Goal: Transaction & Acquisition: Purchase product/service

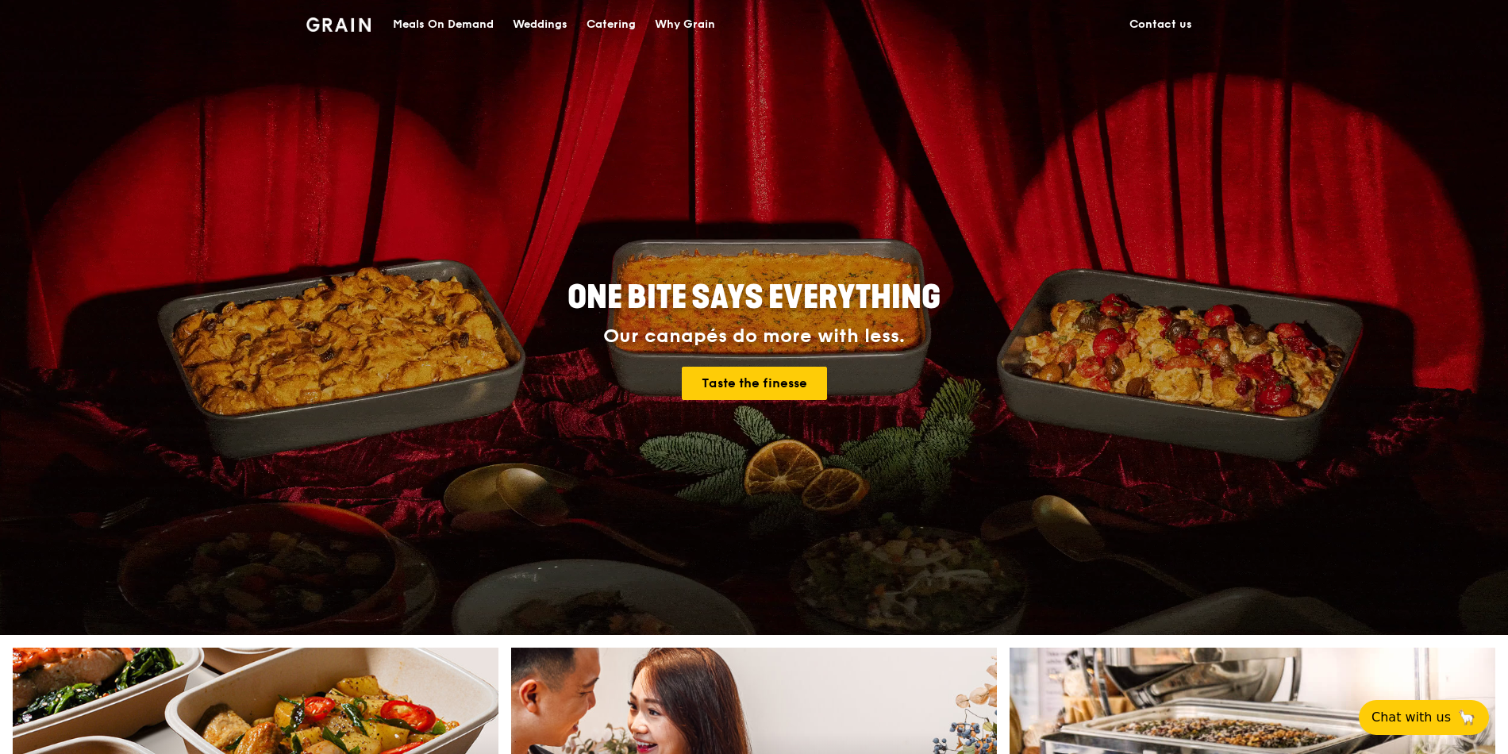
click at [617, 28] on div "Catering" at bounding box center [610, 25] width 49 height 48
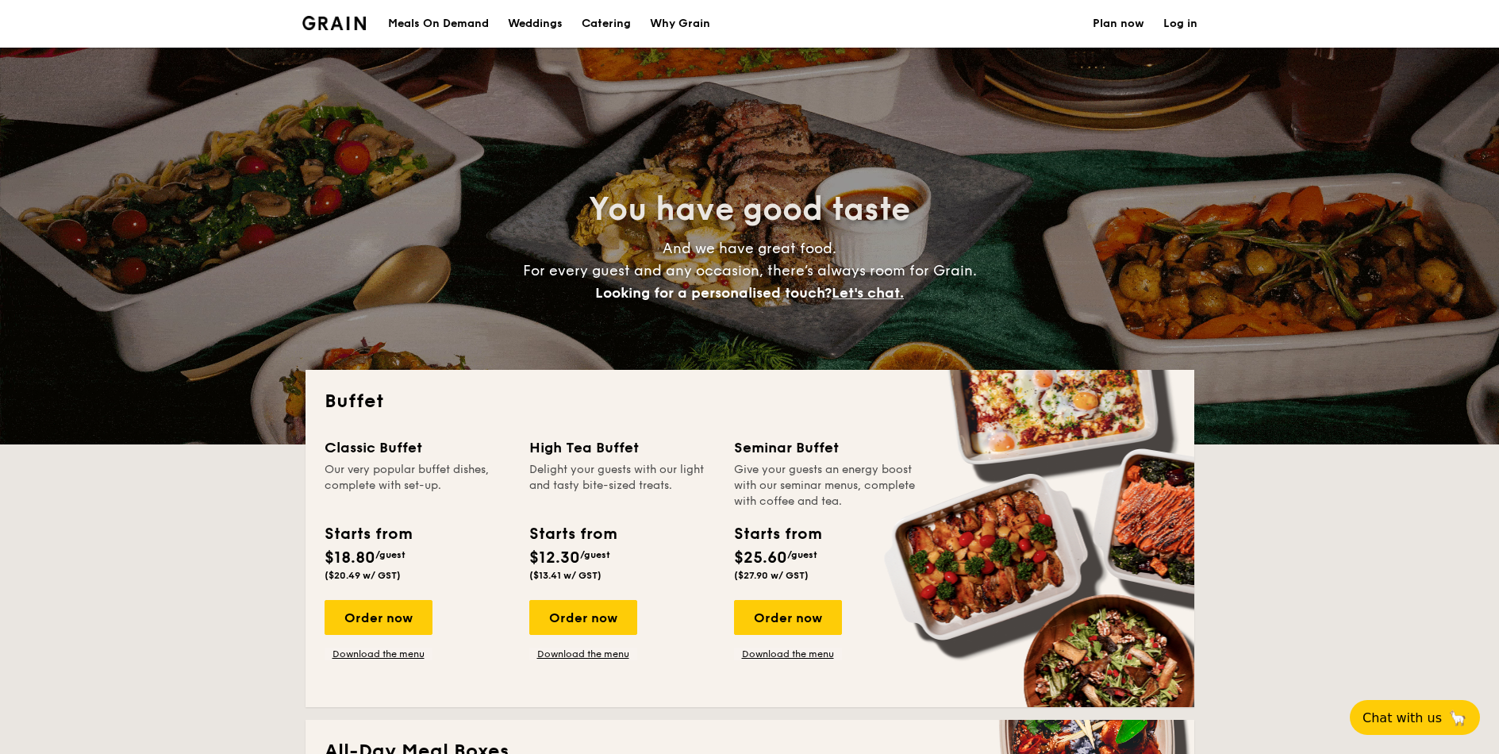
select select
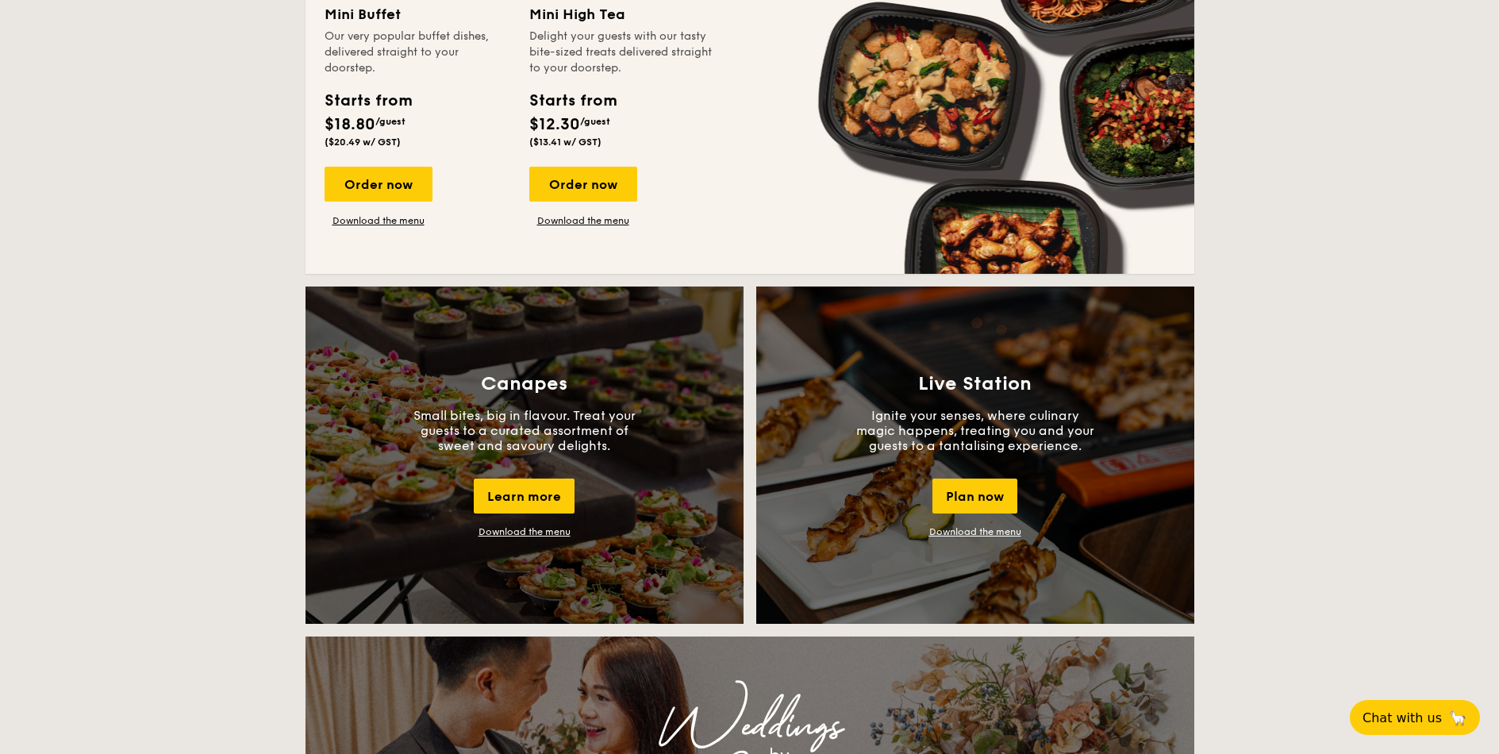
scroll to position [1238, 0]
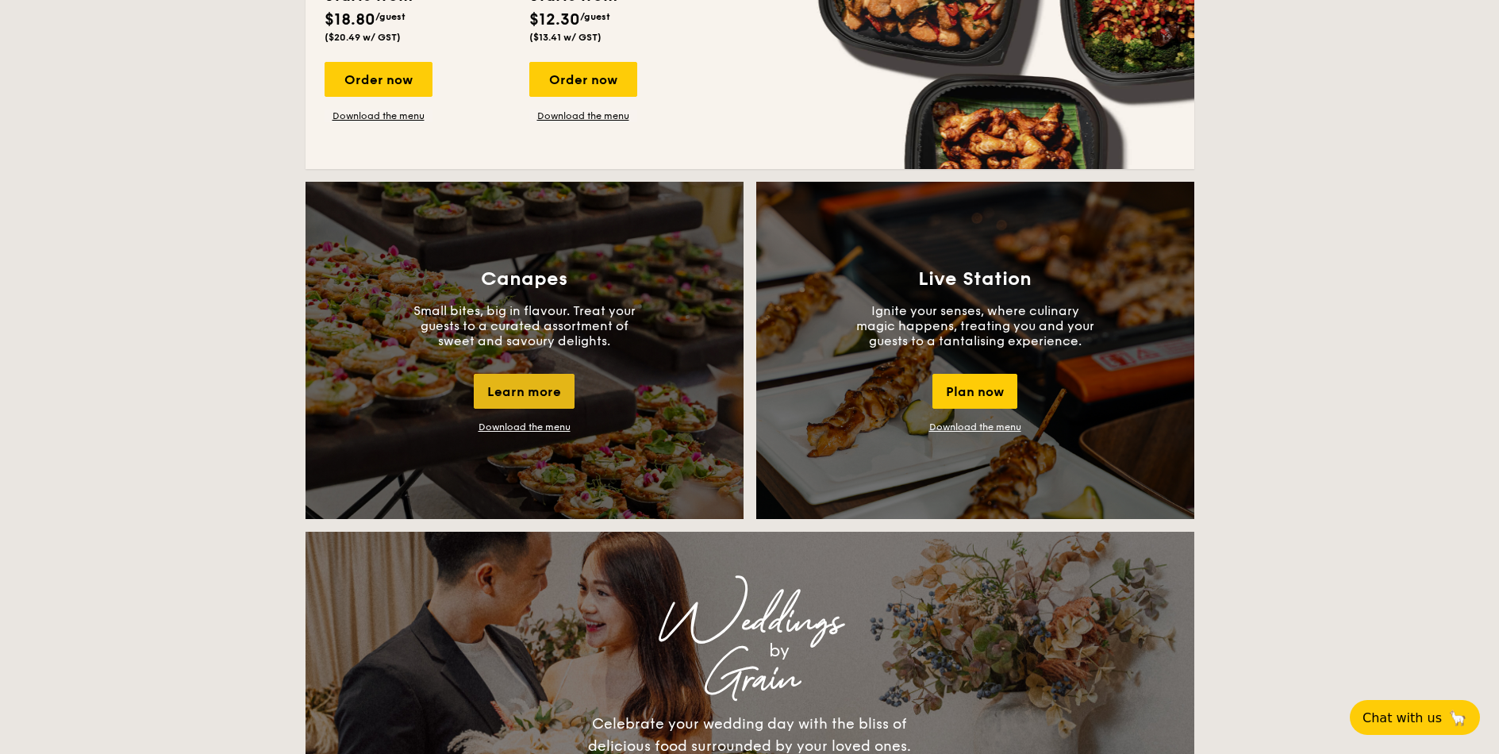
drag, startPoint x: 540, startPoint y: 400, endPoint x: 512, endPoint y: 404, distance: 28.1
click at [512, 404] on div "Learn more" at bounding box center [524, 391] width 101 height 35
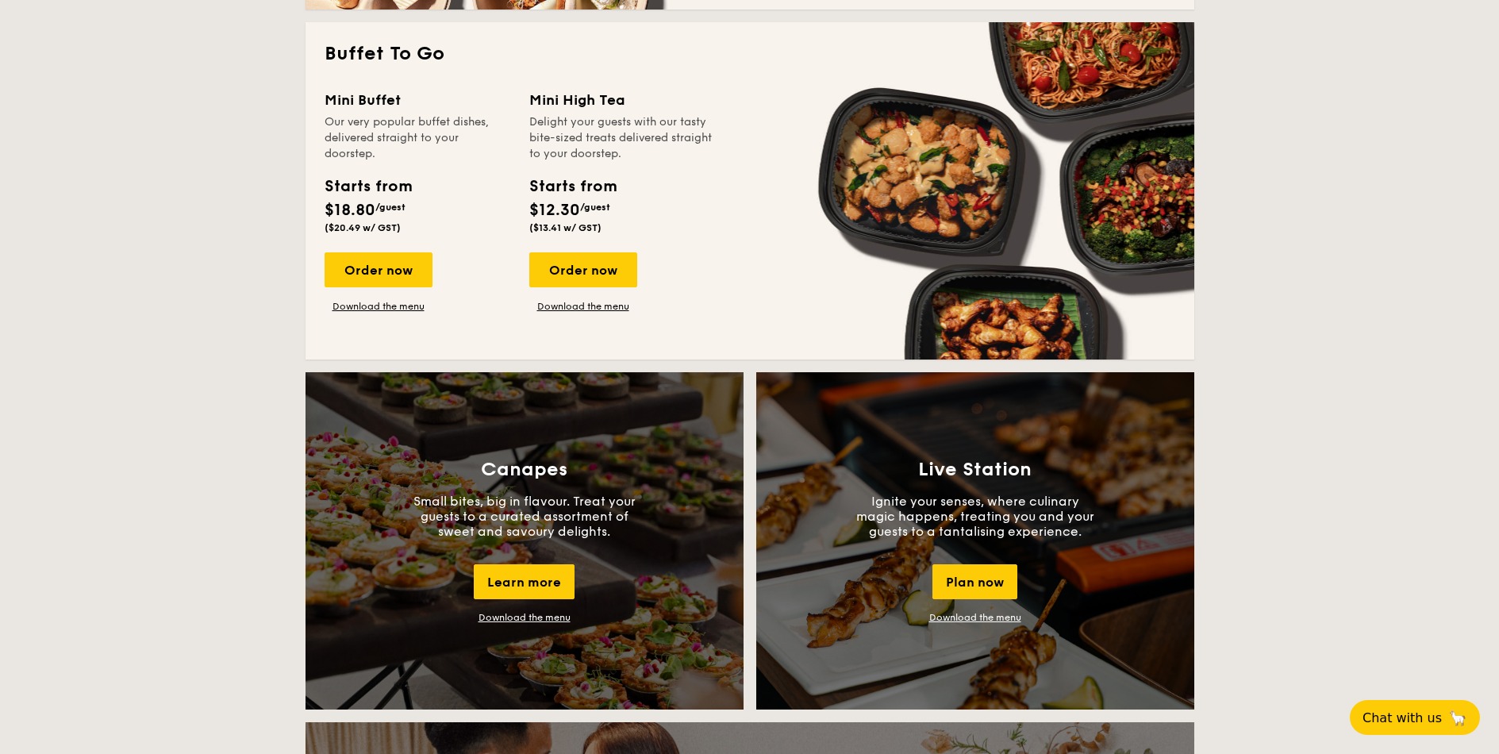
scroll to position [952, 0]
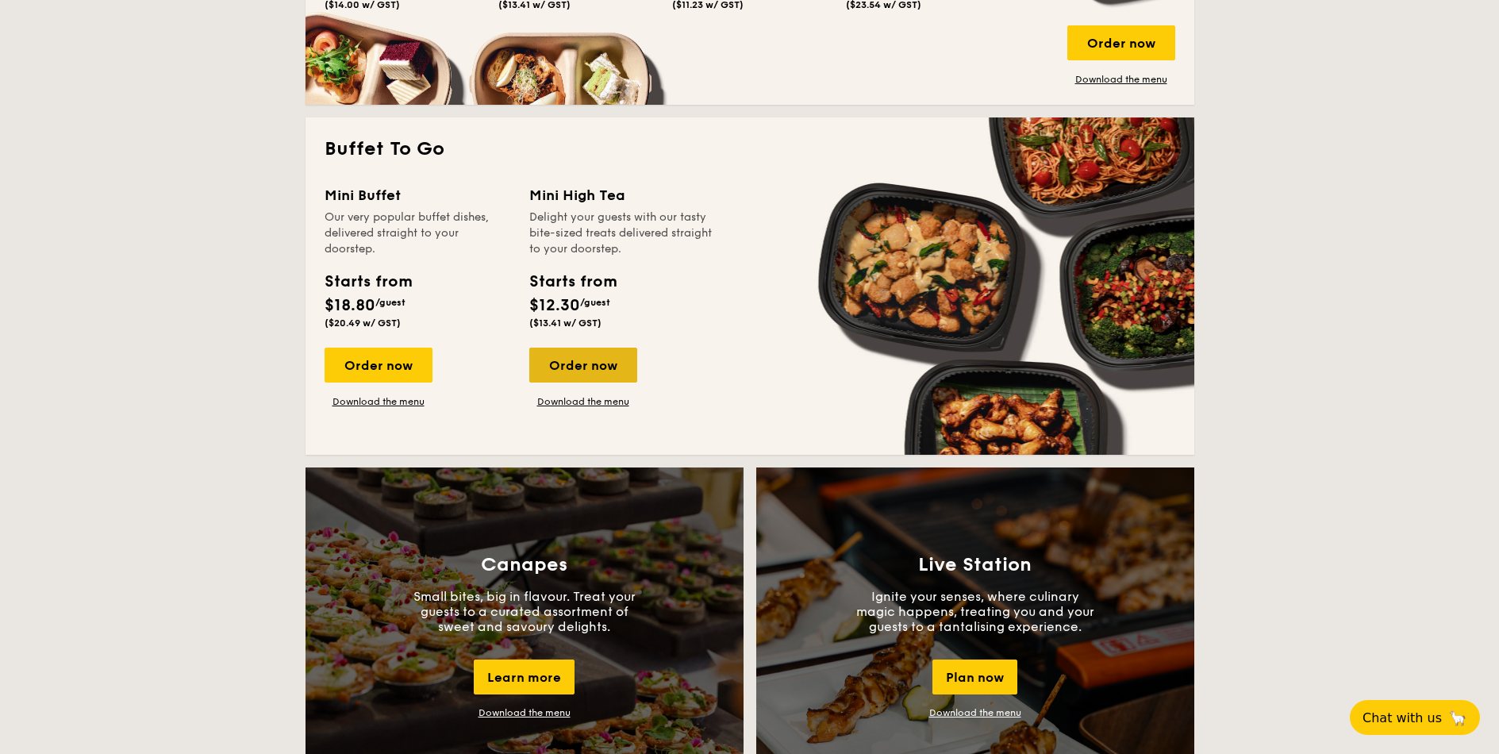
click at [601, 373] on div "Order now" at bounding box center [583, 365] width 108 height 35
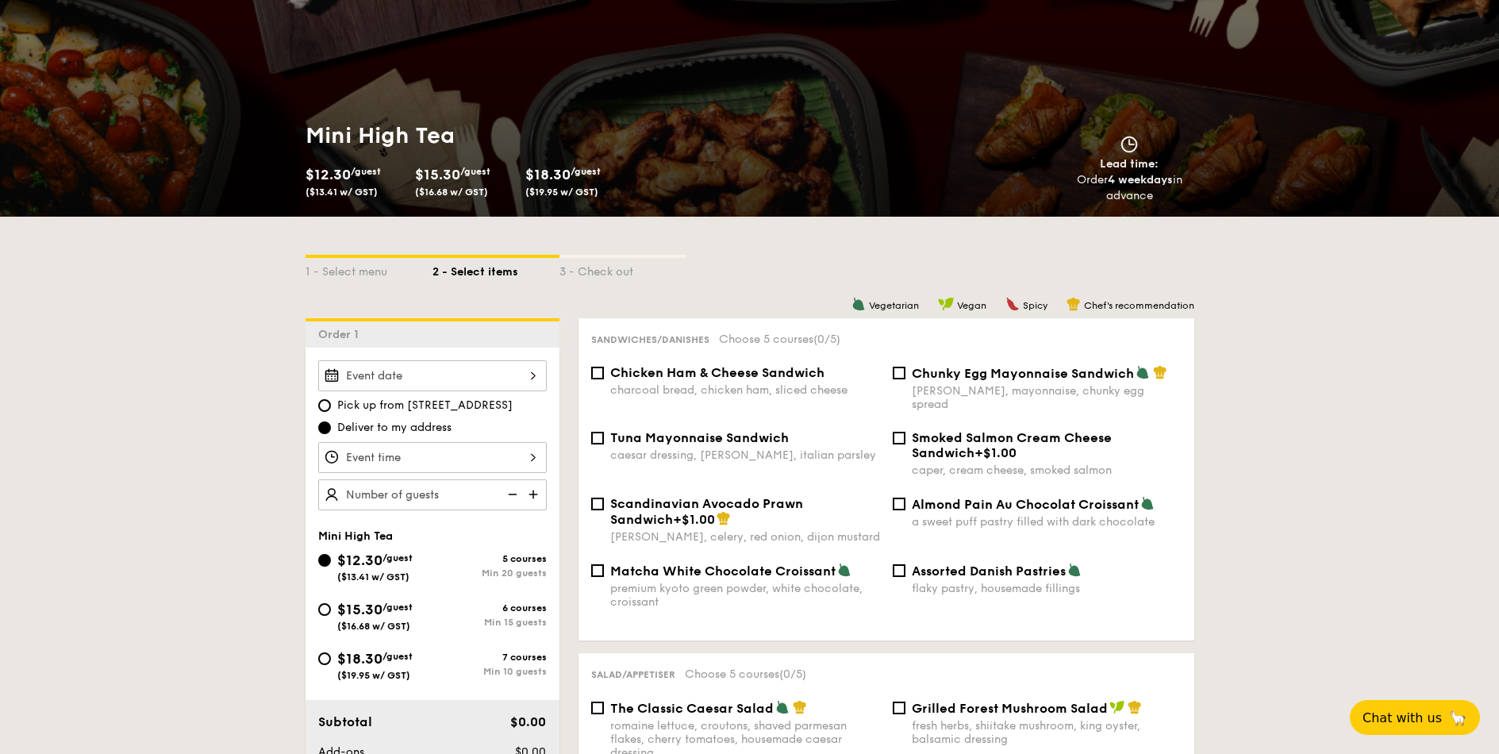
scroll to position [286, 0]
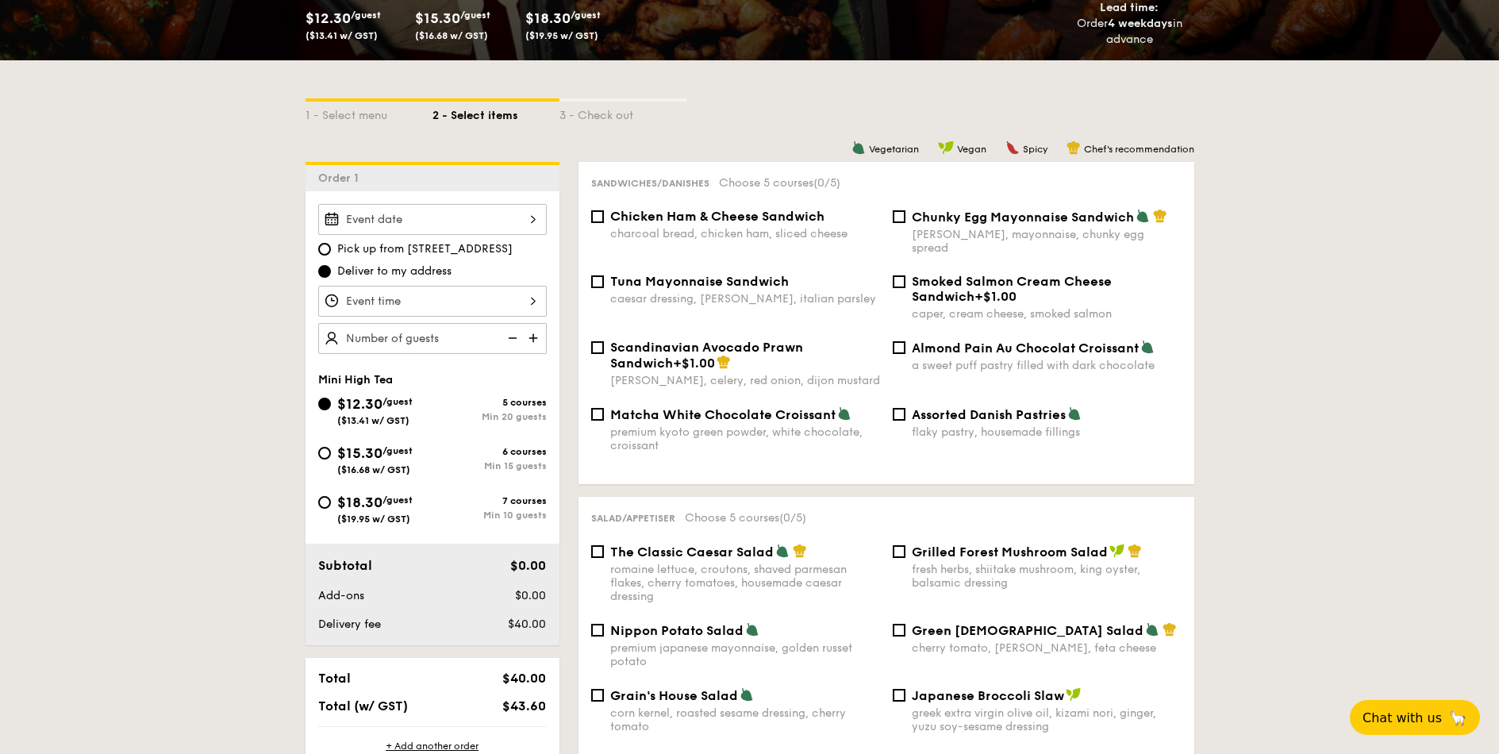
click at [463, 232] on div at bounding box center [432, 219] width 229 height 31
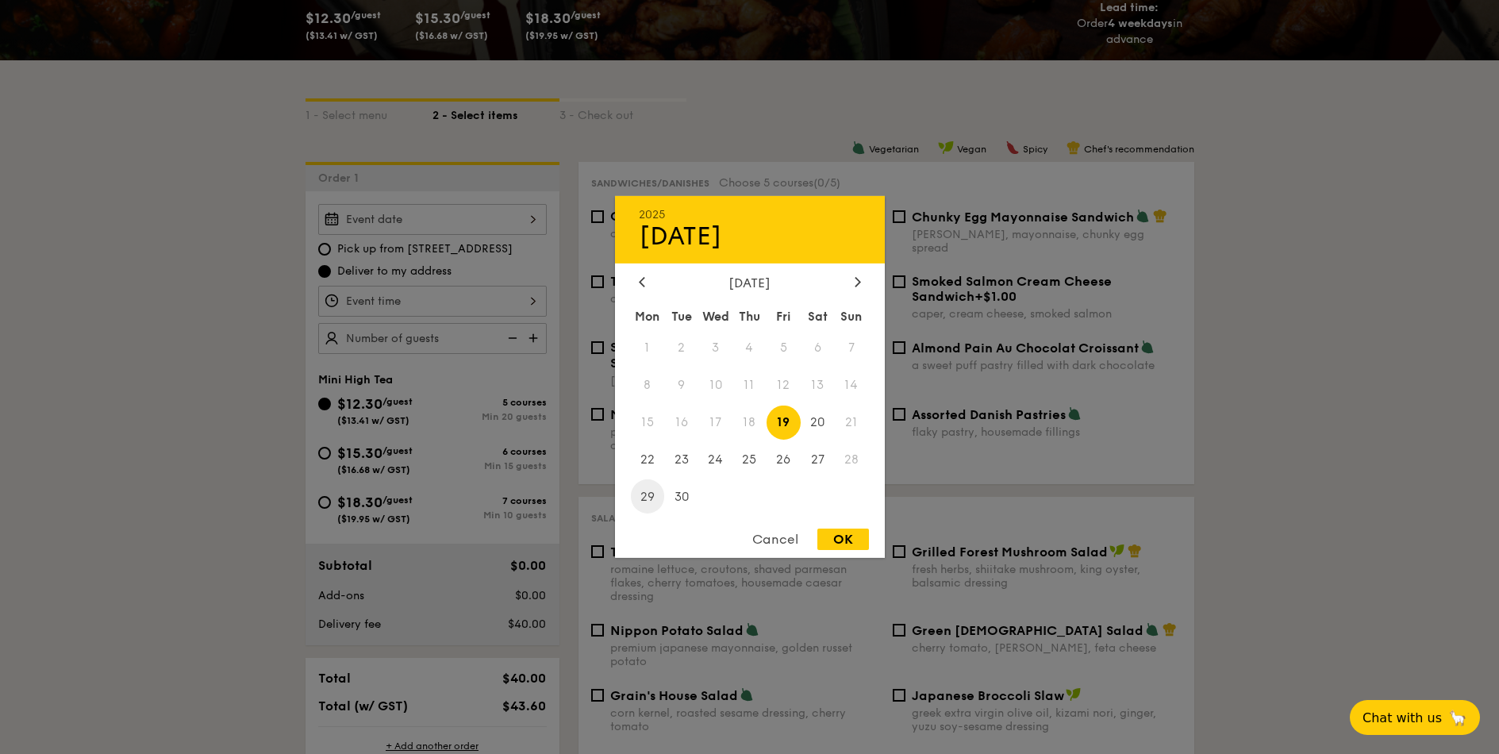
click at [645, 505] on span "29" at bounding box center [648, 496] width 34 height 34
click at [842, 536] on div "OK" at bounding box center [843, 538] width 52 height 21
type input "[DATE]"
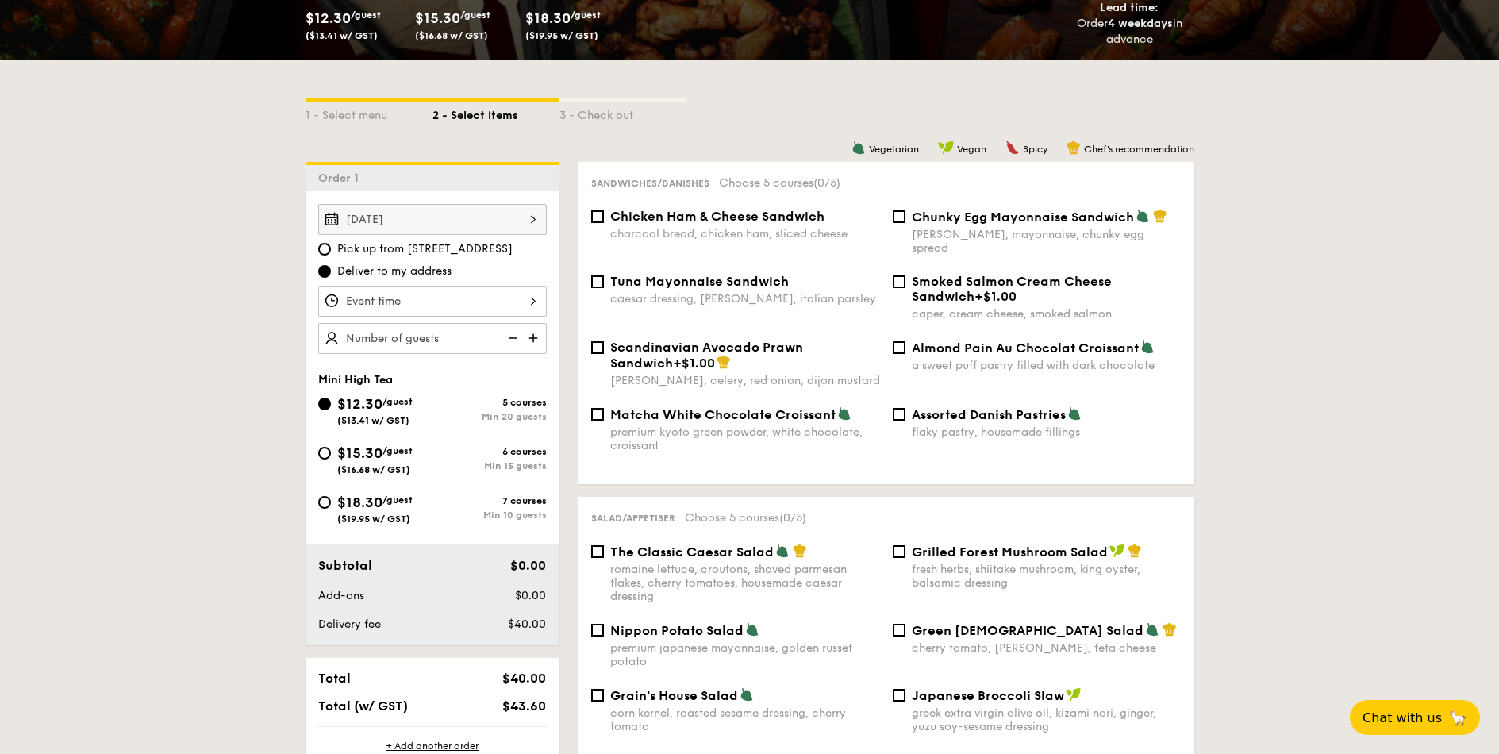
click at [443, 308] on div at bounding box center [432, 301] width 229 height 31
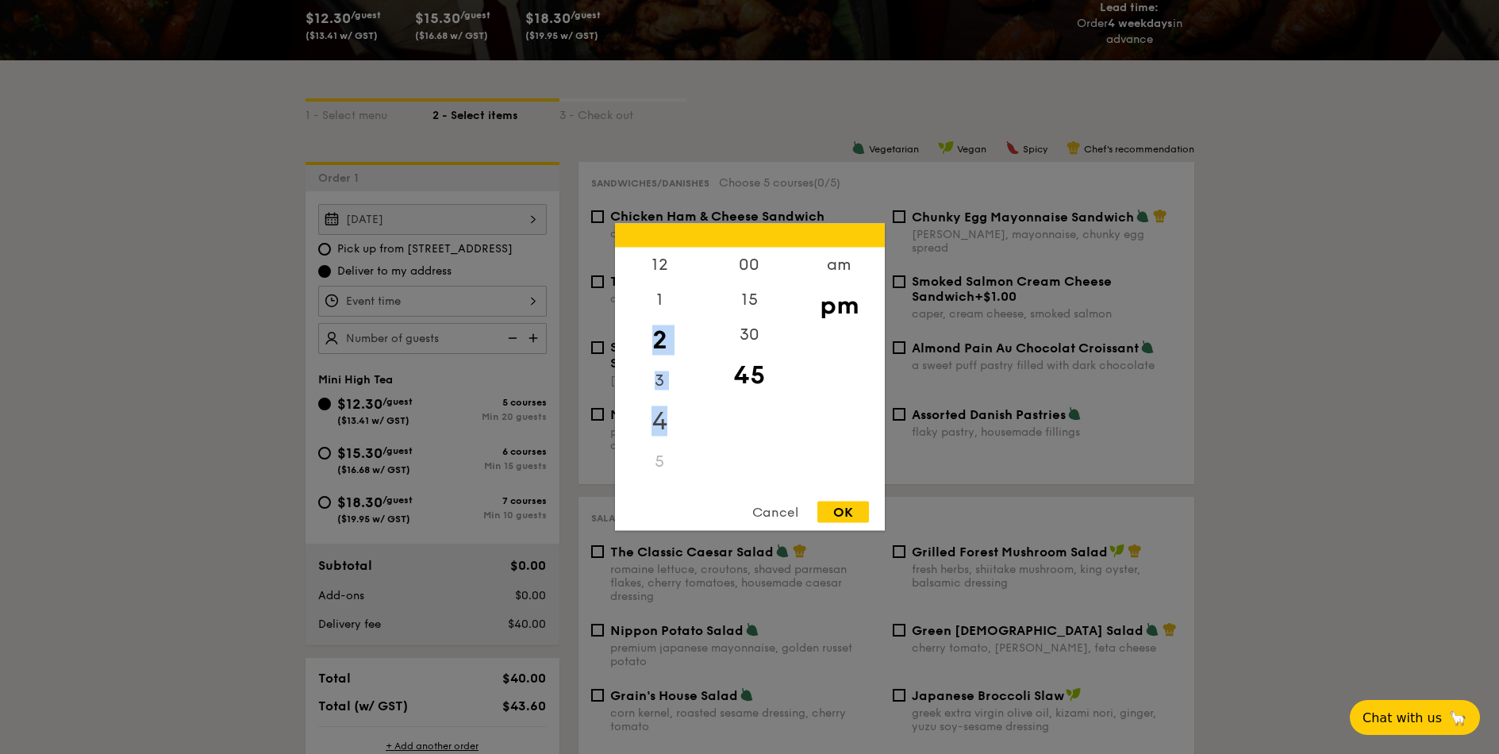
drag, startPoint x: 667, startPoint y: 312, endPoint x: 663, endPoint y: 417, distance: 105.6
click at [663, 417] on div "12 1 2 3 4 5 6 7 8 9 10 11" at bounding box center [660, 369] width 90 height 242
click at [656, 428] on div "10" at bounding box center [660, 437] width 90 height 35
click at [658, 435] on div "10" at bounding box center [660, 437] width 90 height 35
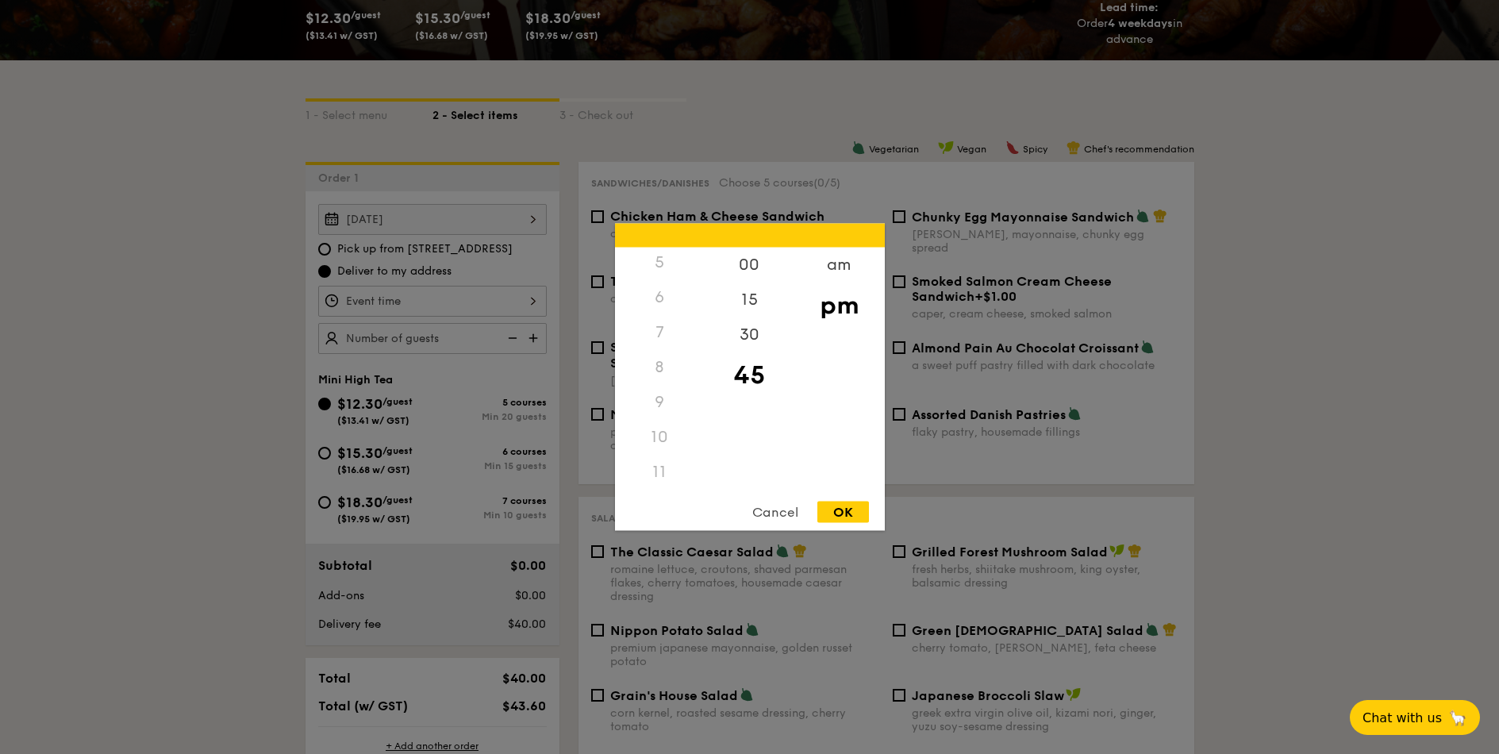
click at [661, 436] on div "10" at bounding box center [660, 437] width 90 height 35
click at [831, 277] on div "am" at bounding box center [839, 271] width 90 height 46
click at [658, 450] on div "10" at bounding box center [660, 443] width 90 height 46
click at [755, 270] on div "00" at bounding box center [750, 271] width 90 height 46
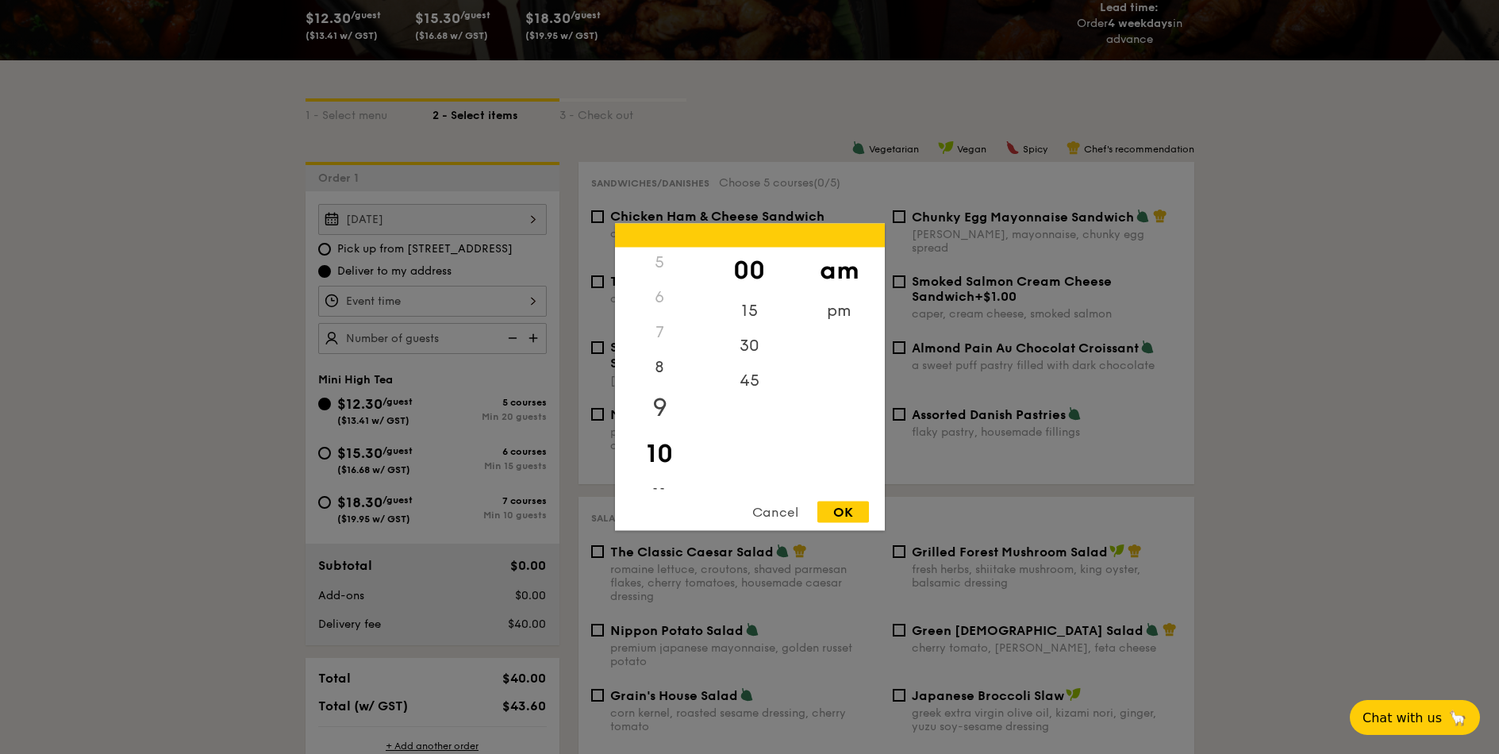
click at [648, 407] on div "9" at bounding box center [660, 408] width 90 height 46
click at [748, 355] on div "30" at bounding box center [750, 351] width 90 height 46
click at [837, 509] on div "OK" at bounding box center [843, 511] width 52 height 21
type input "9:30AM"
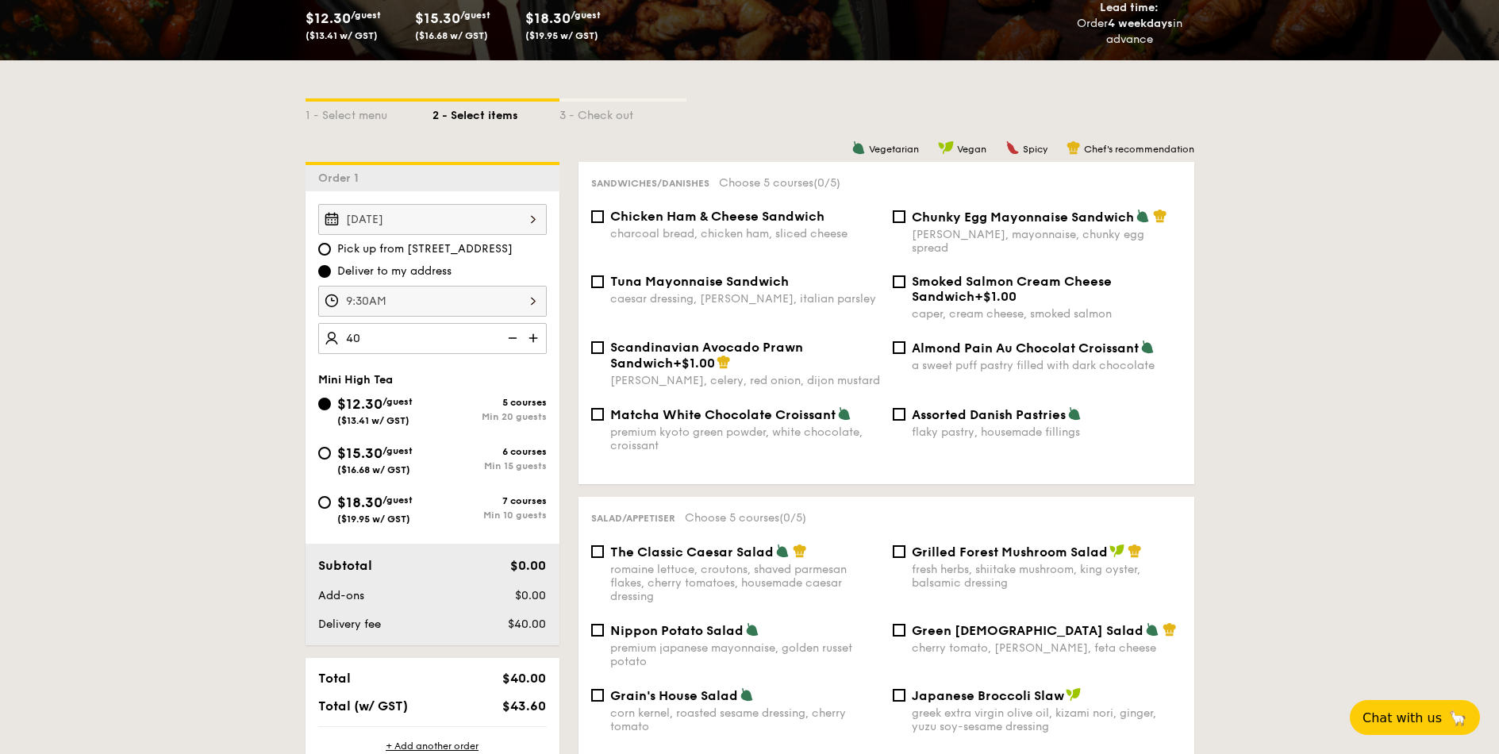
type input "40 guests"
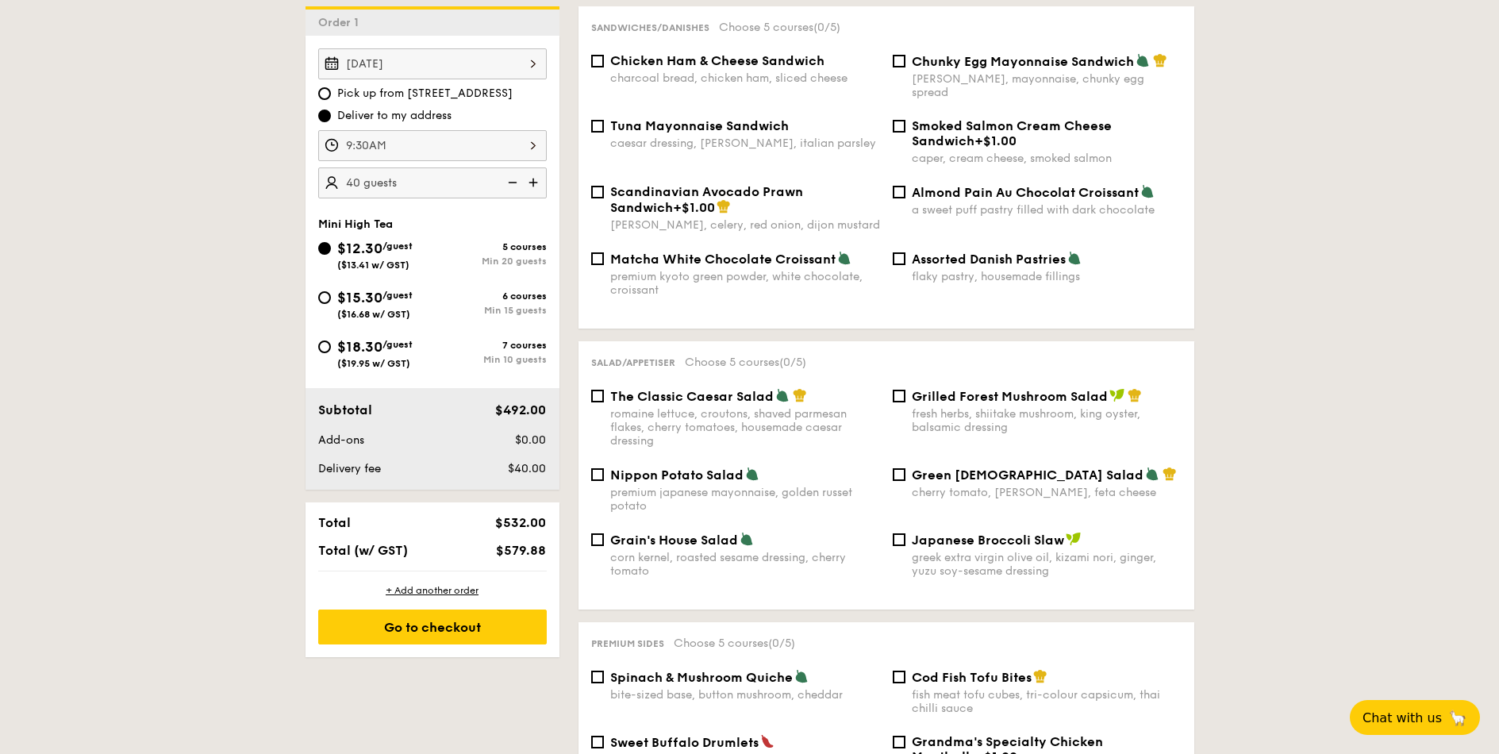
scroll to position [381, 0]
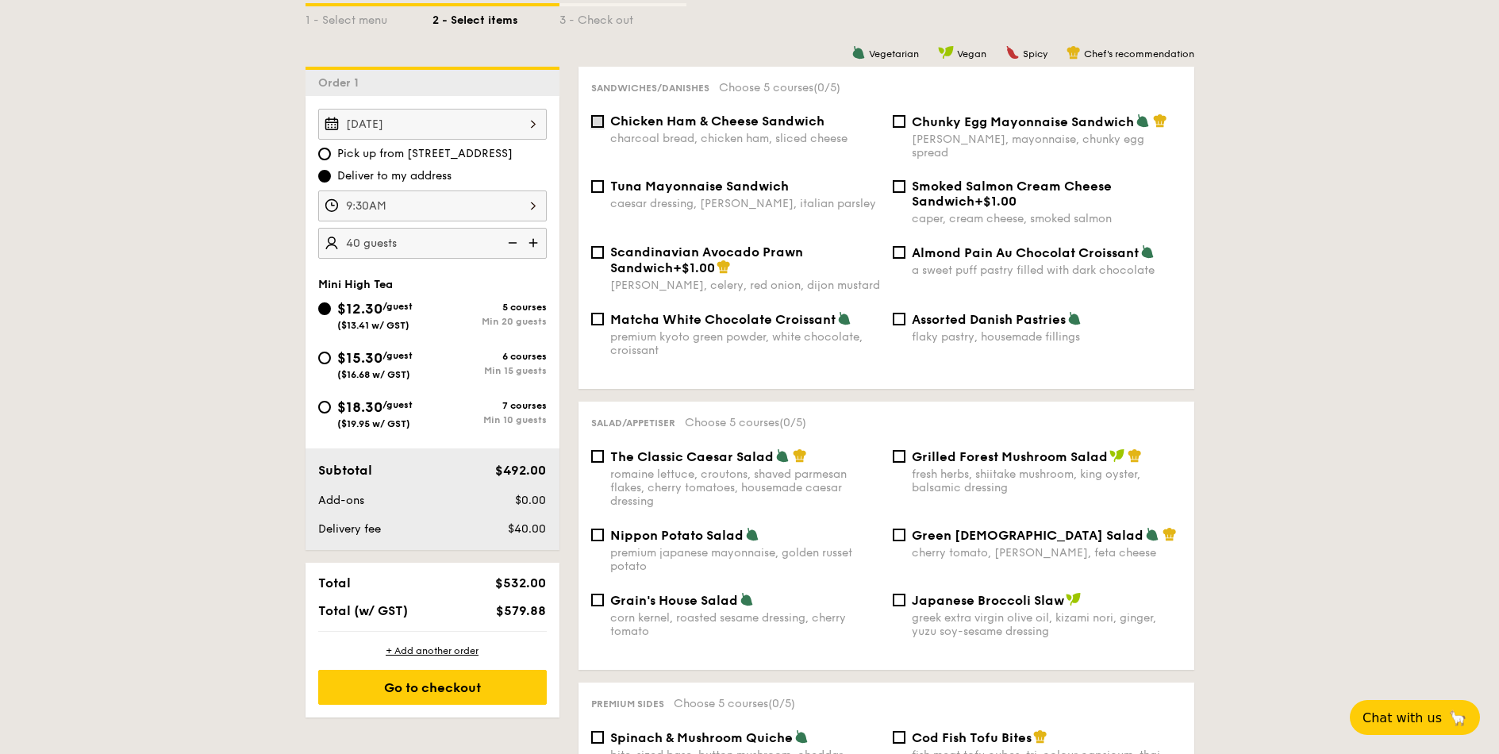
click at [596, 121] on input "Chicken Ham & Cheese Sandwich charcoal bread, chicken ham, sliced cheese" at bounding box center [597, 121] width 13 height 13
checkbox input "true"
click at [595, 180] on input "Tuna Mayonnaise Sandwich caesar dressing, gherkin, italian parsley" at bounding box center [597, 186] width 13 height 13
checkbox input "true"
click at [906, 123] on div "Chunky Egg Mayonnaise Sandwich dijon mustard, mayonnaise, chunky egg spread" at bounding box center [1037, 136] width 302 height 46
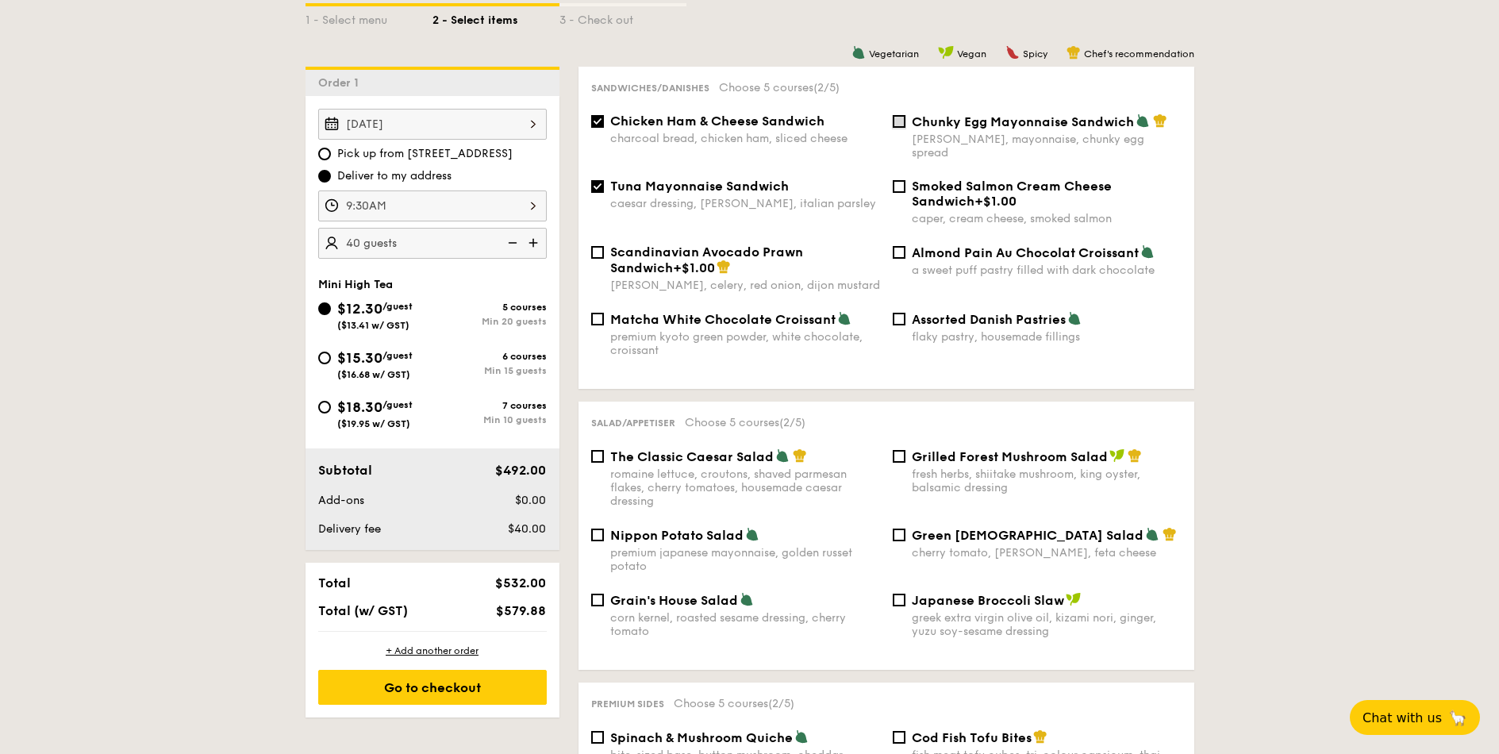
click at [896, 123] on input "Chunky Egg Mayonnaise Sandwich dijon mustard, mayonnaise, chunky egg spread" at bounding box center [899, 121] width 13 height 13
checkbox input "true"
click at [903, 246] on input "Almond Pain Au Chocolat Croissant a sweet puff pastry filled with dark chocolate" at bounding box center [899, 252] width 13 height 13
checkbox input "true"
click at [597, 313] on input "Matcha White Chocolate Croissant premium kyoto green powder, white chocolate, c…" at bounding box center [597, 319] width 13 height 13
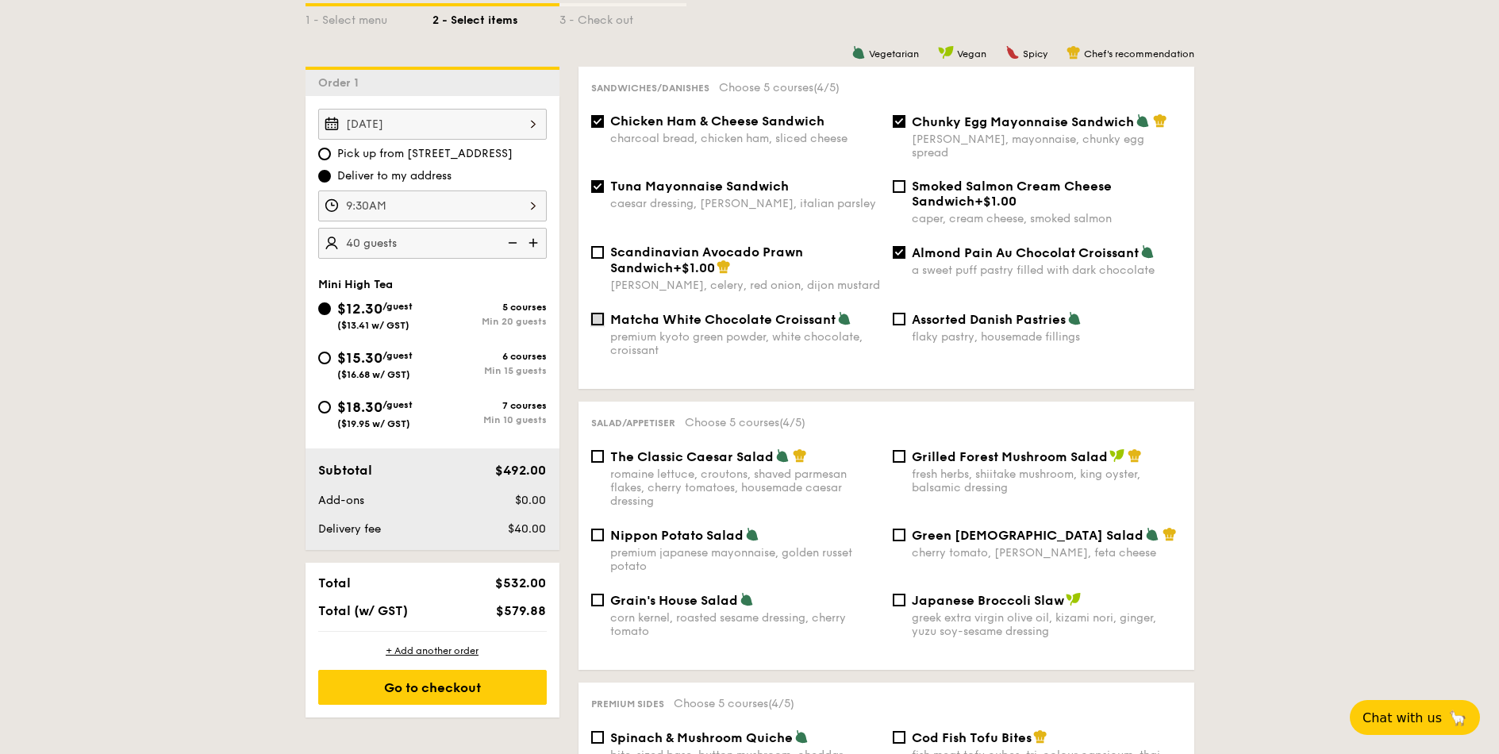
checkbox input "true"
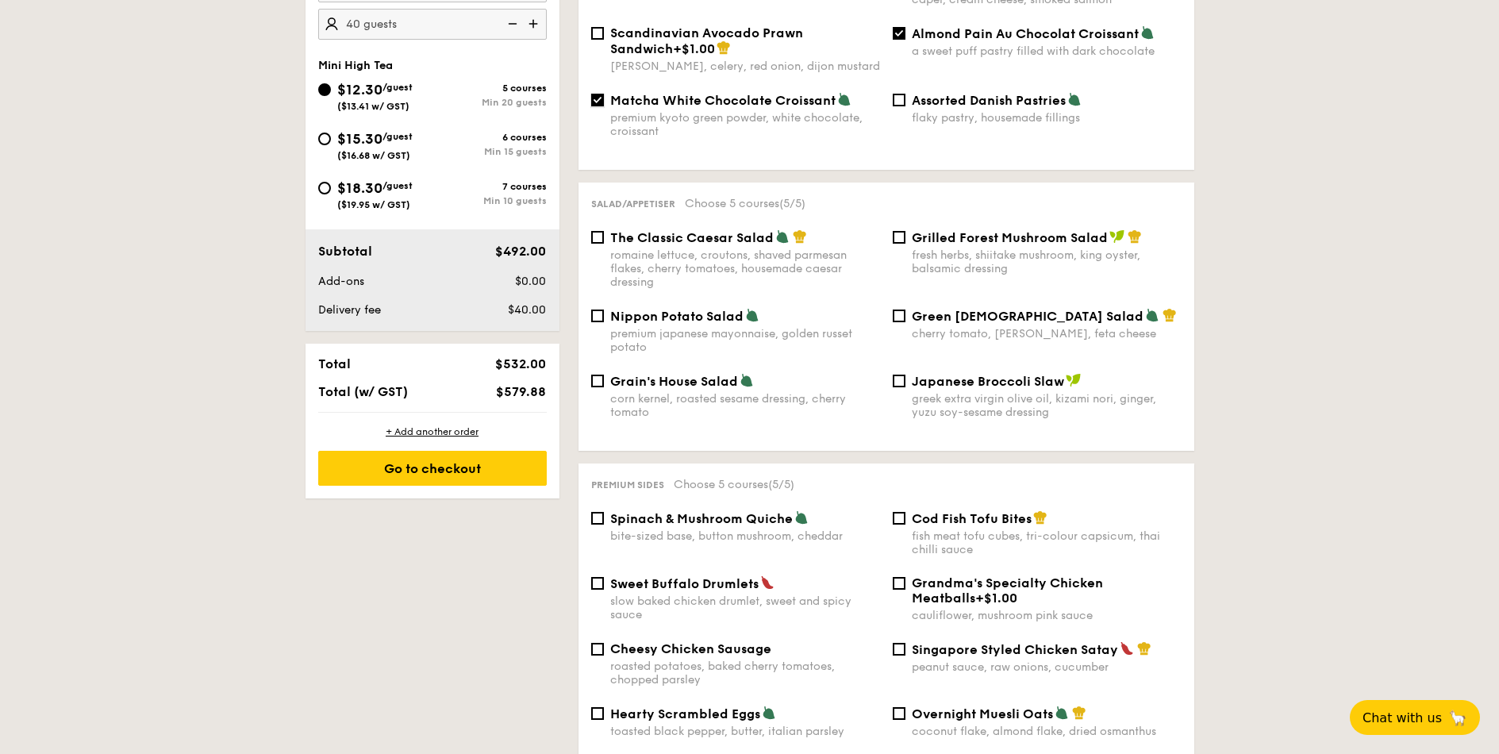
scroll to position [667, 0]
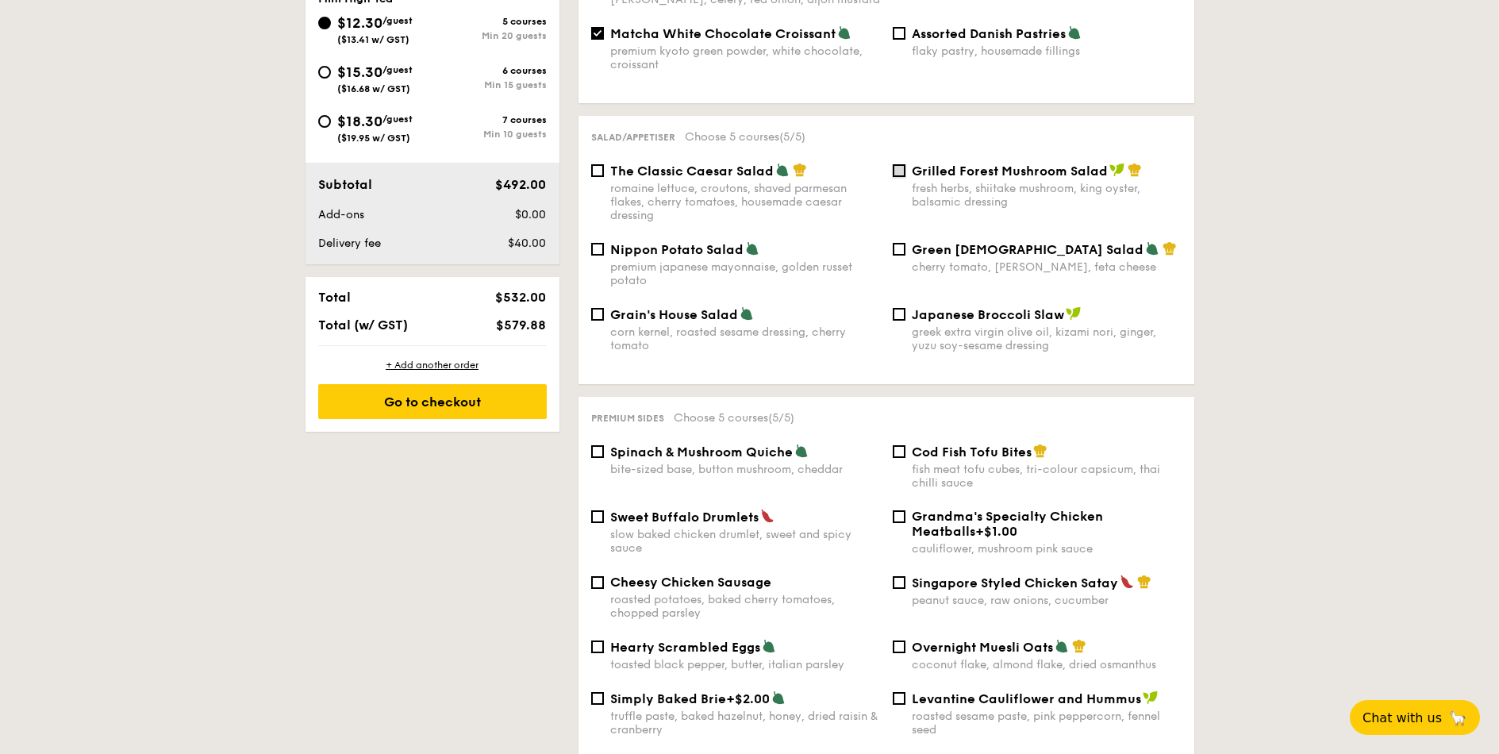
click at [900, 164] on input "Grilled Forest Mushroom Salad fresh herbs, shiitake mushroom, king oyster, bals…" at bounding box center [899, 170] width 13 height 13
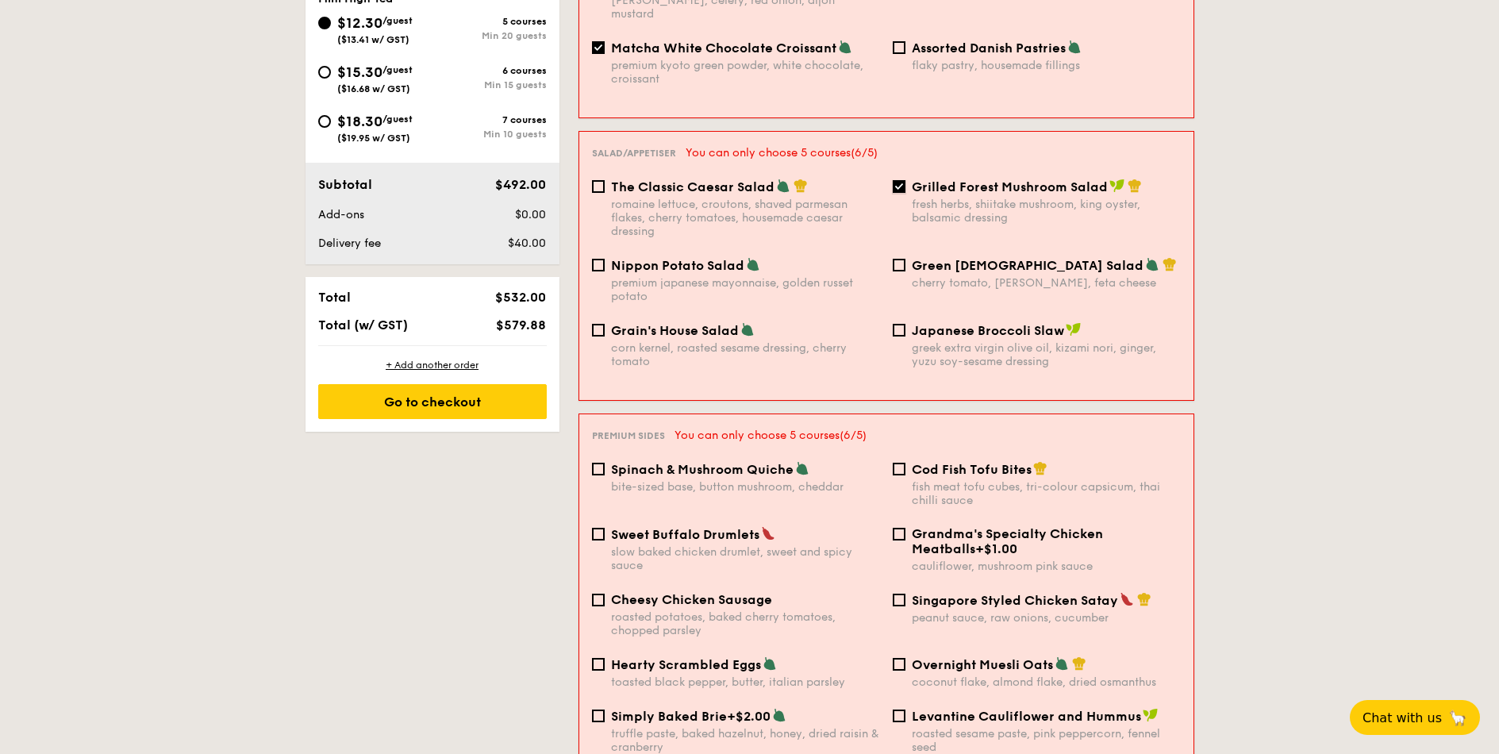
click at [900, 180] on input "Grilled Forest Mushroom Salad fresh herbs, shiitake mushroom, king oyster, bals…" at bounding box center [899, 186] width 13 height 13
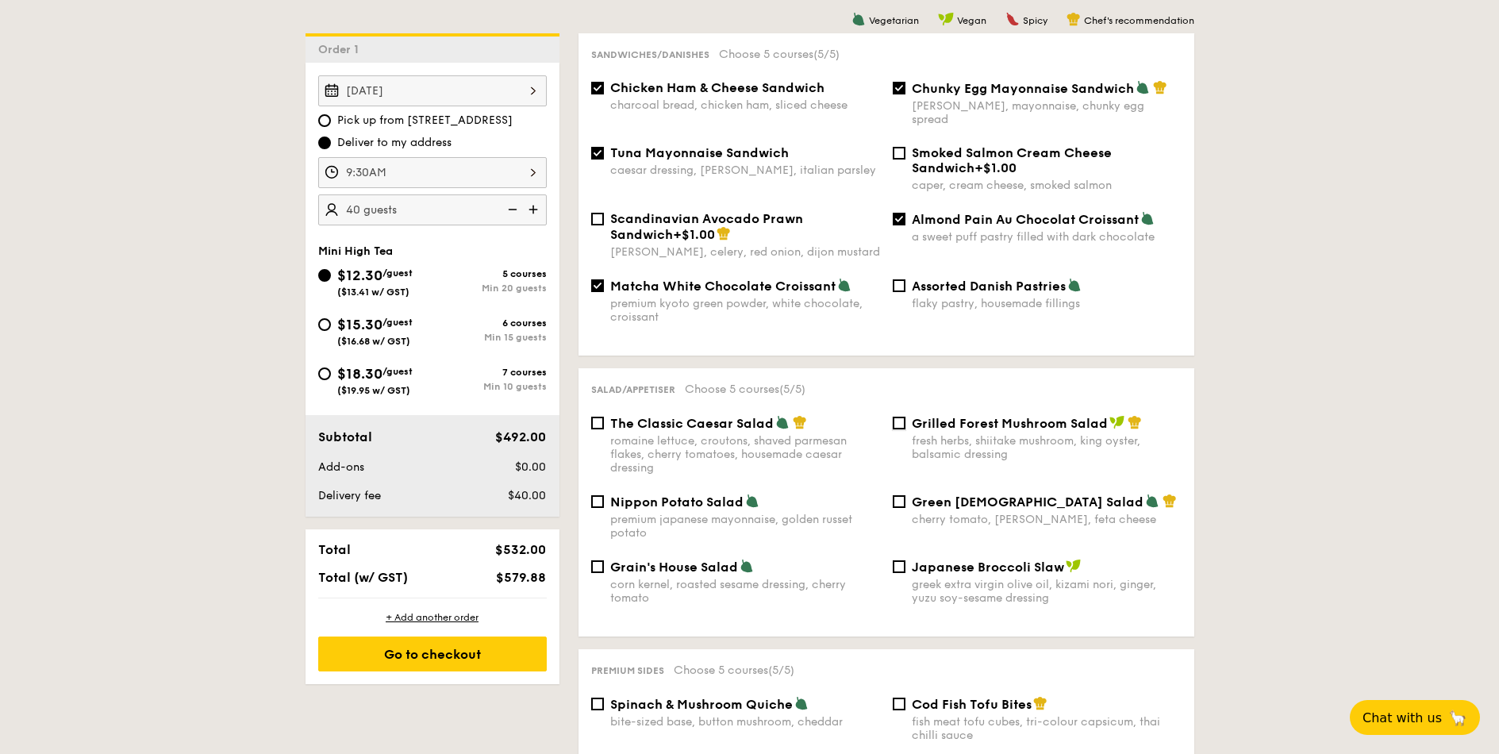
scroll to position [381, 0]
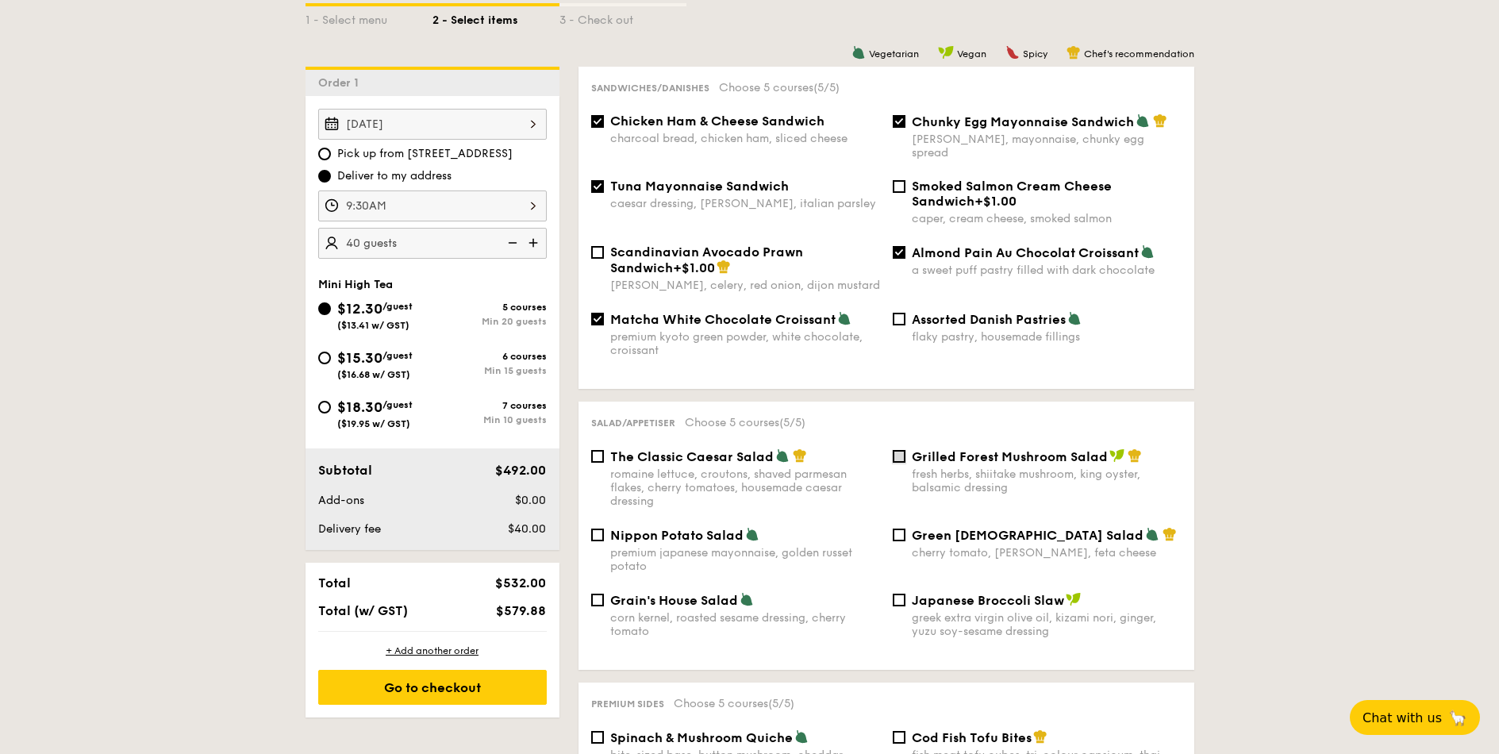
click at [896, 450] on input "Grilled Forest Mushroom Salad fresh herbs, shiitake mushroom, king oyster, bals…" at bounding box center [899, 456] width 13 height 13
checkbox input "true"
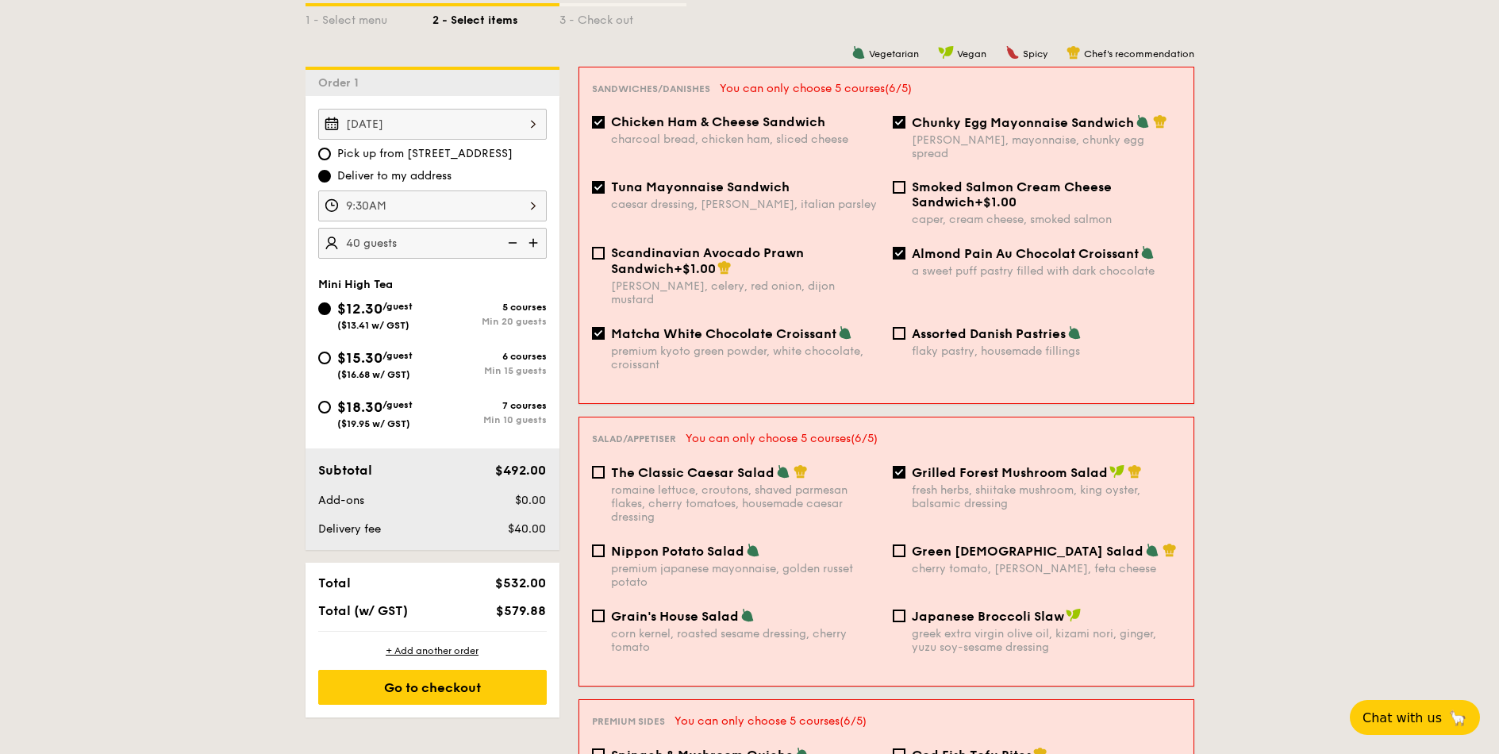
click at [893, 248] on div "Almond Pain Au Chocolat Croissant a sweet puff pastry filled with dark chocolate" at bounding box center [1036, 261] width 301 height 33
click at [893, 247] on input "Almond Pain Au Chocolat Croissant a sweet puff pastry filled with dark chocolate" at bounding box center [899, 253] width 13 height 13
checkbox input "false"
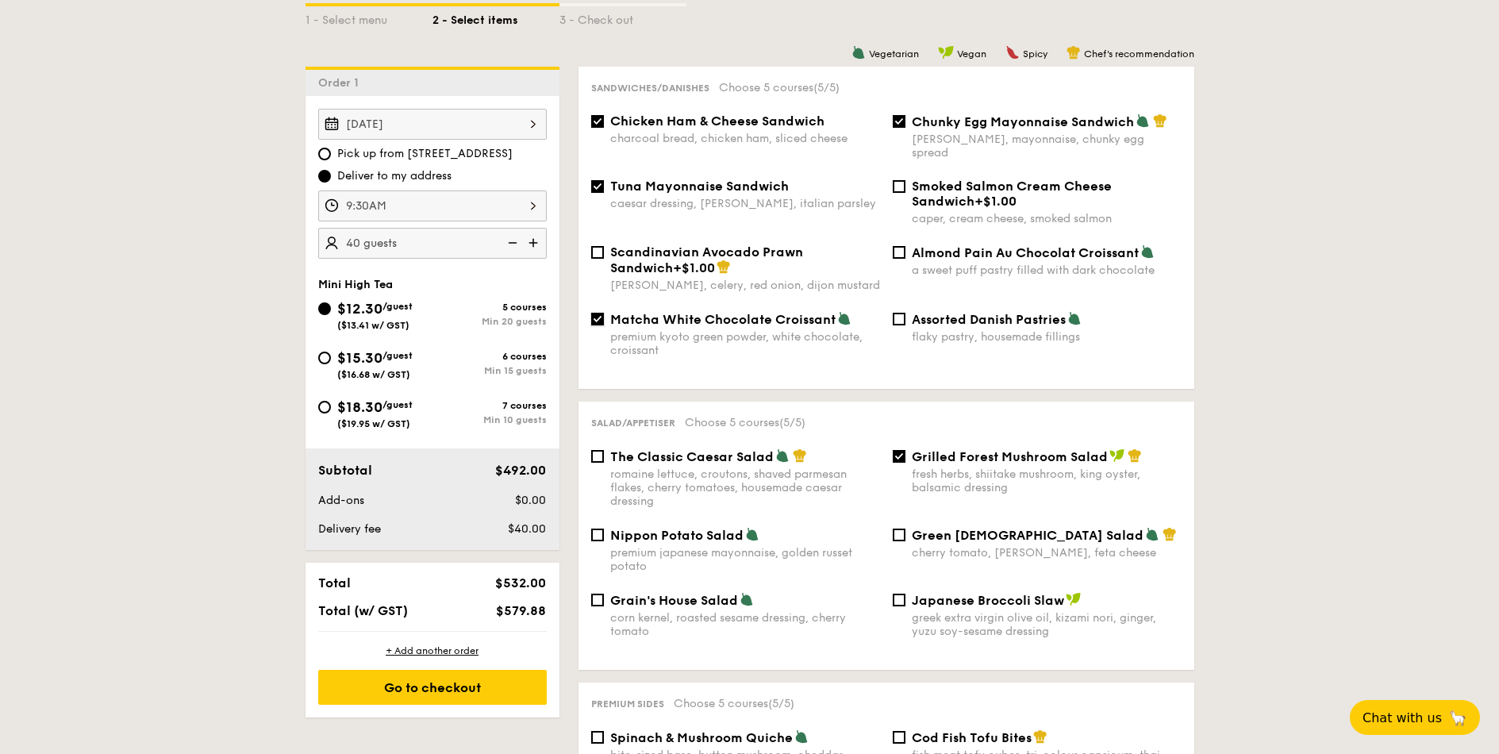
click at [600, 313] on input "Matcha White Chocolate Croissant premium kyoto green powder, white chocolate, c…" at bounding box center [597, 319] width 13 height 13
checkbox input "false"
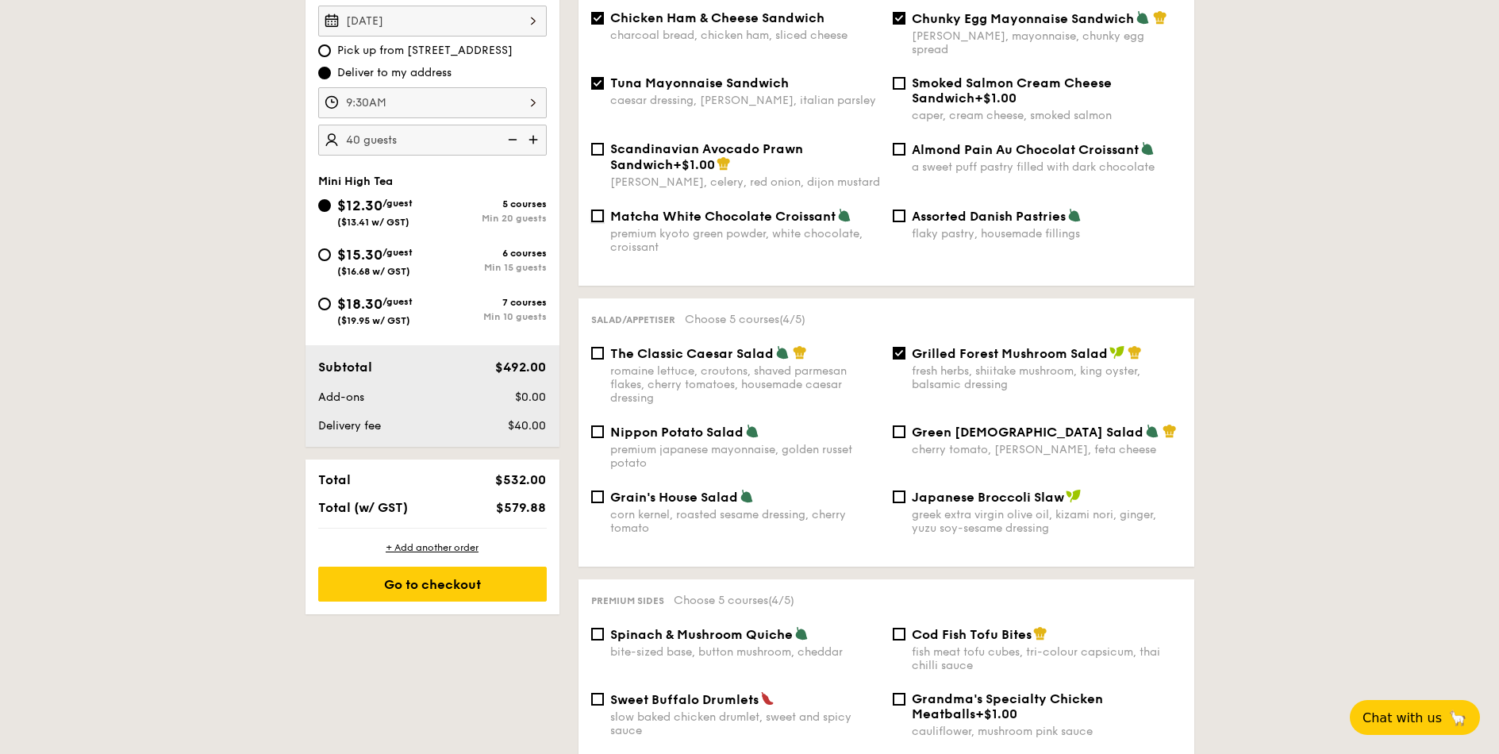
scroll to position [667, 0]
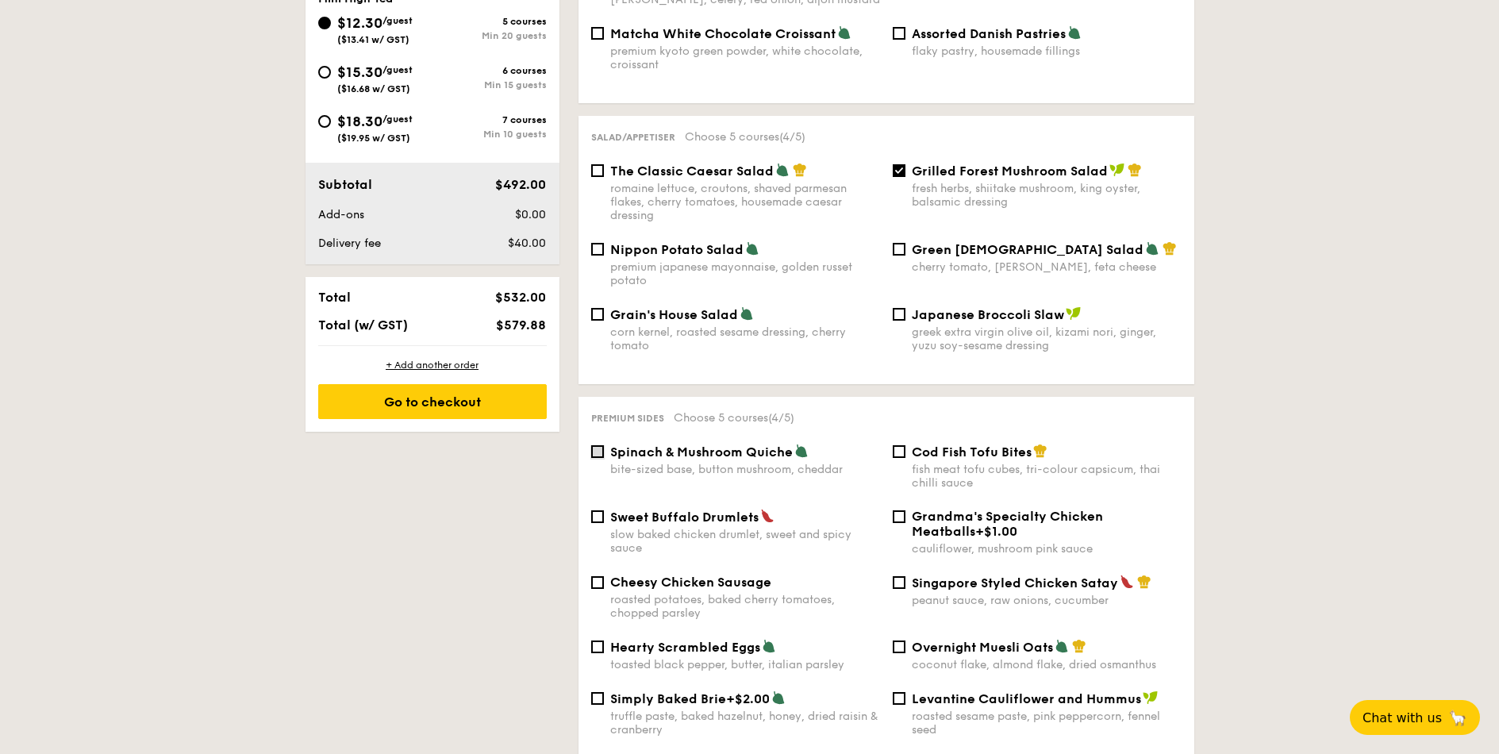
click at [593, 445] on input "Spinach & Mushroom Quiche bite-sized base, button mushroom, cheddar" at bounding box center [597, 451] width 13 height 13
checkbox input "true"
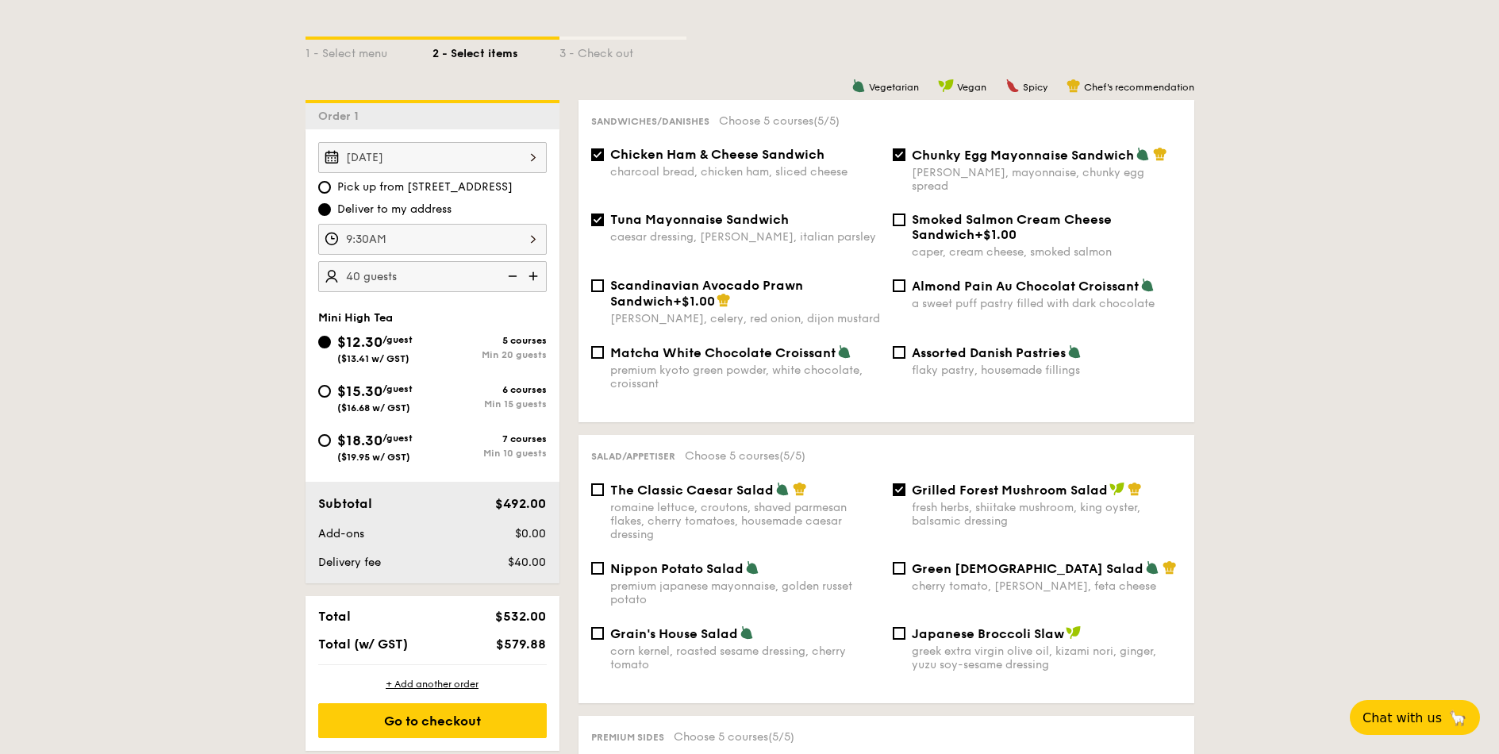
scroll to position [286, 0]
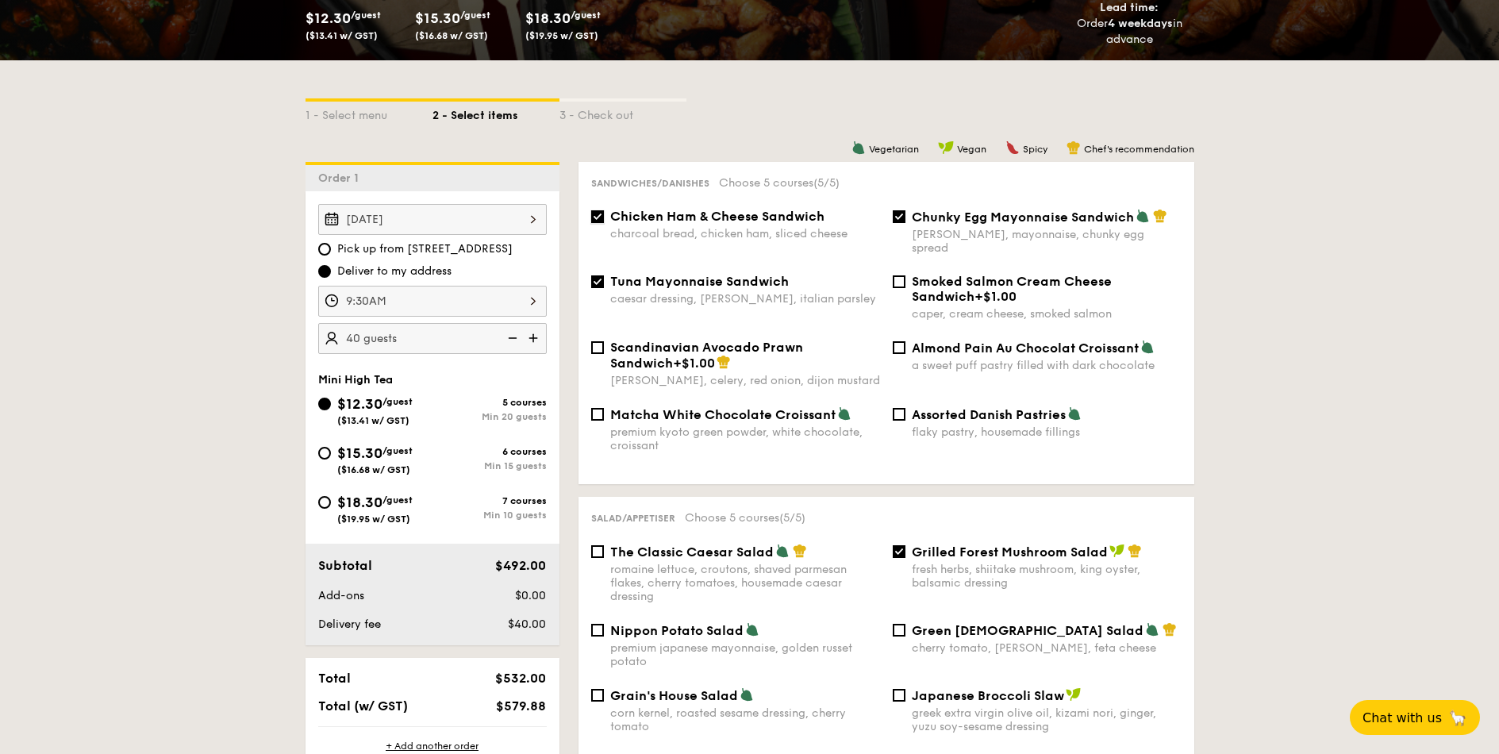
click at [593, 218] on input "Chicken Ham & Cheese Sandwich charcoal bread, chicken ham, sliced cheese" at bounding box center [597, 216] width 13 height 13
checkbox input "false"
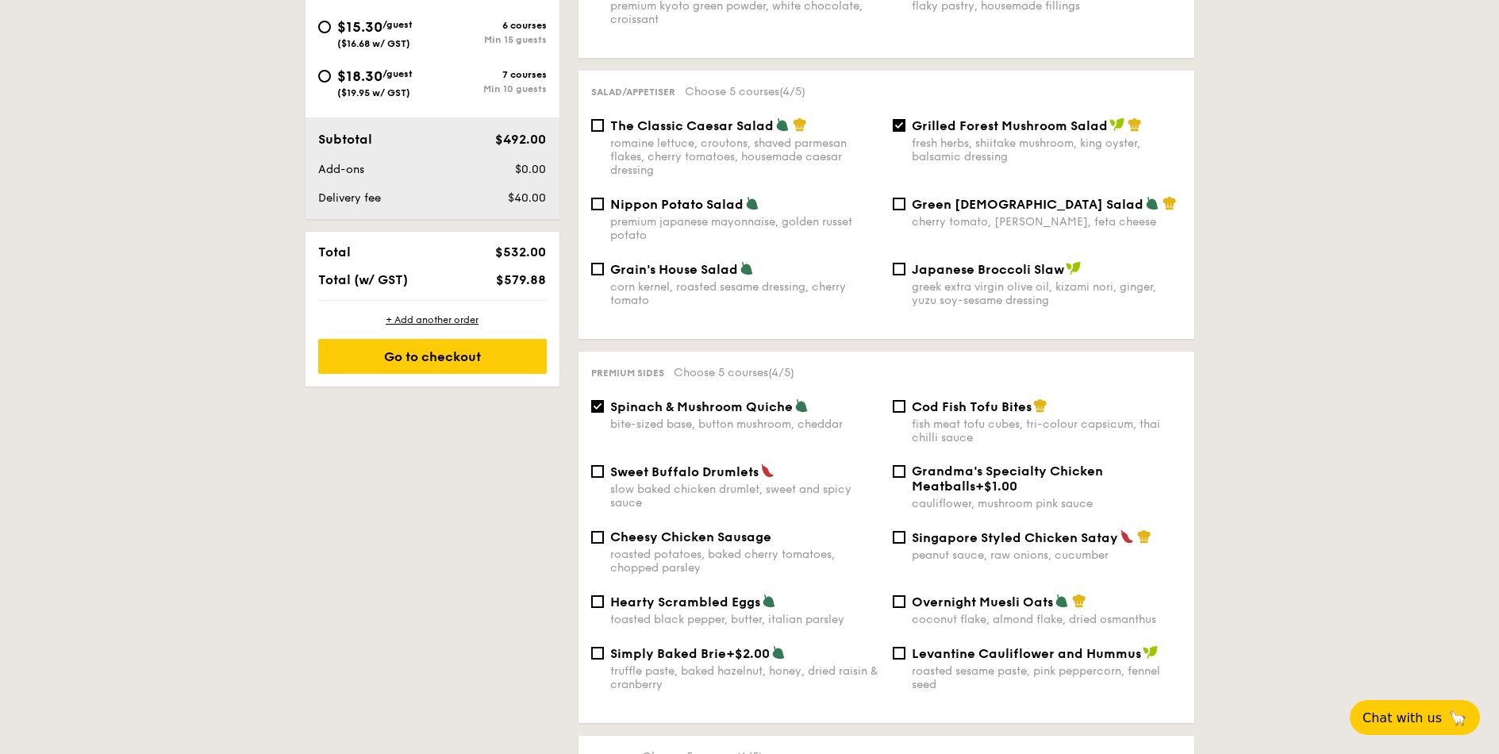
scroll to position [762, 0]
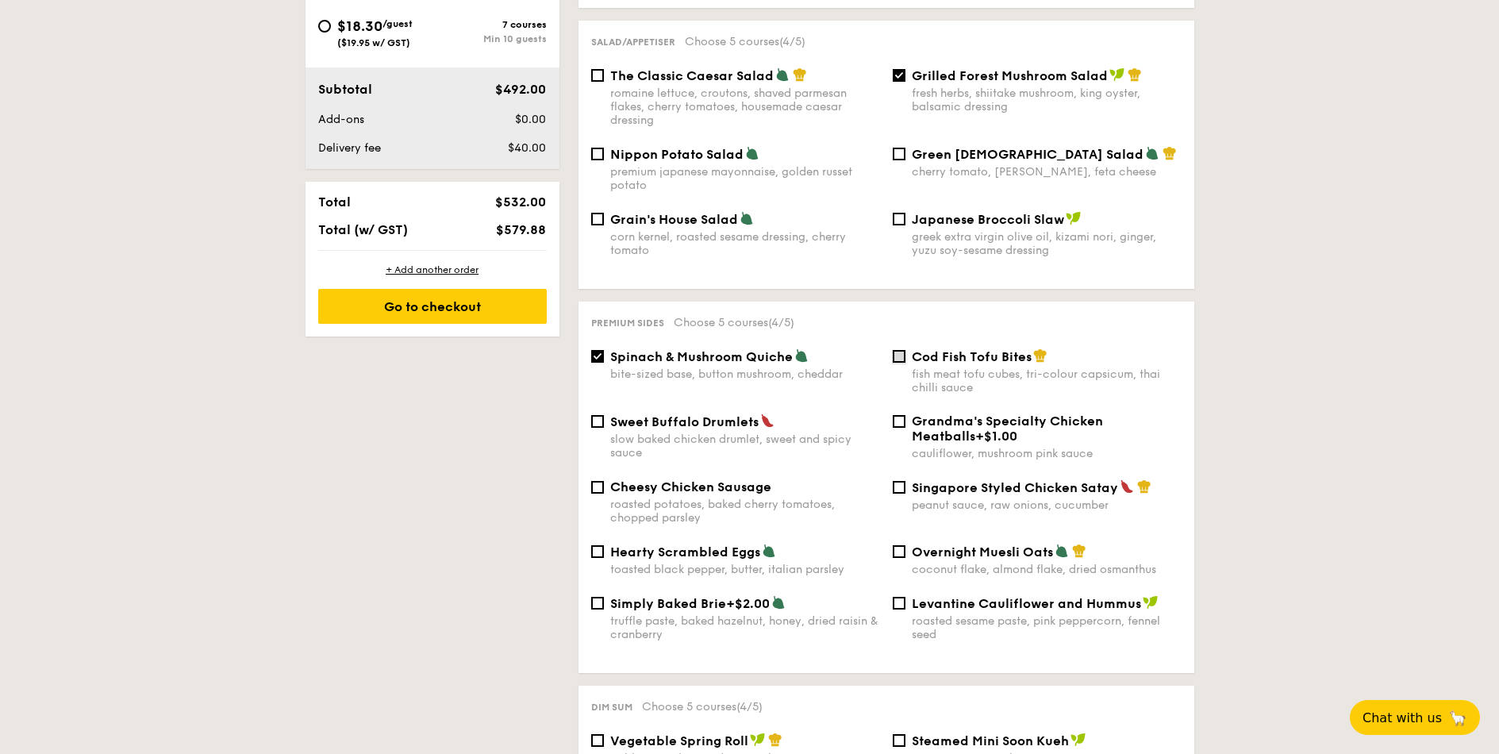
click at [895, 350] on input "Cod Fish Tofu Bites fish meat tofu cubes, tri-colour capsicum, thai chilli sauce" at bounding box center [899, 356] width 13 height 13
checkbox input "true"
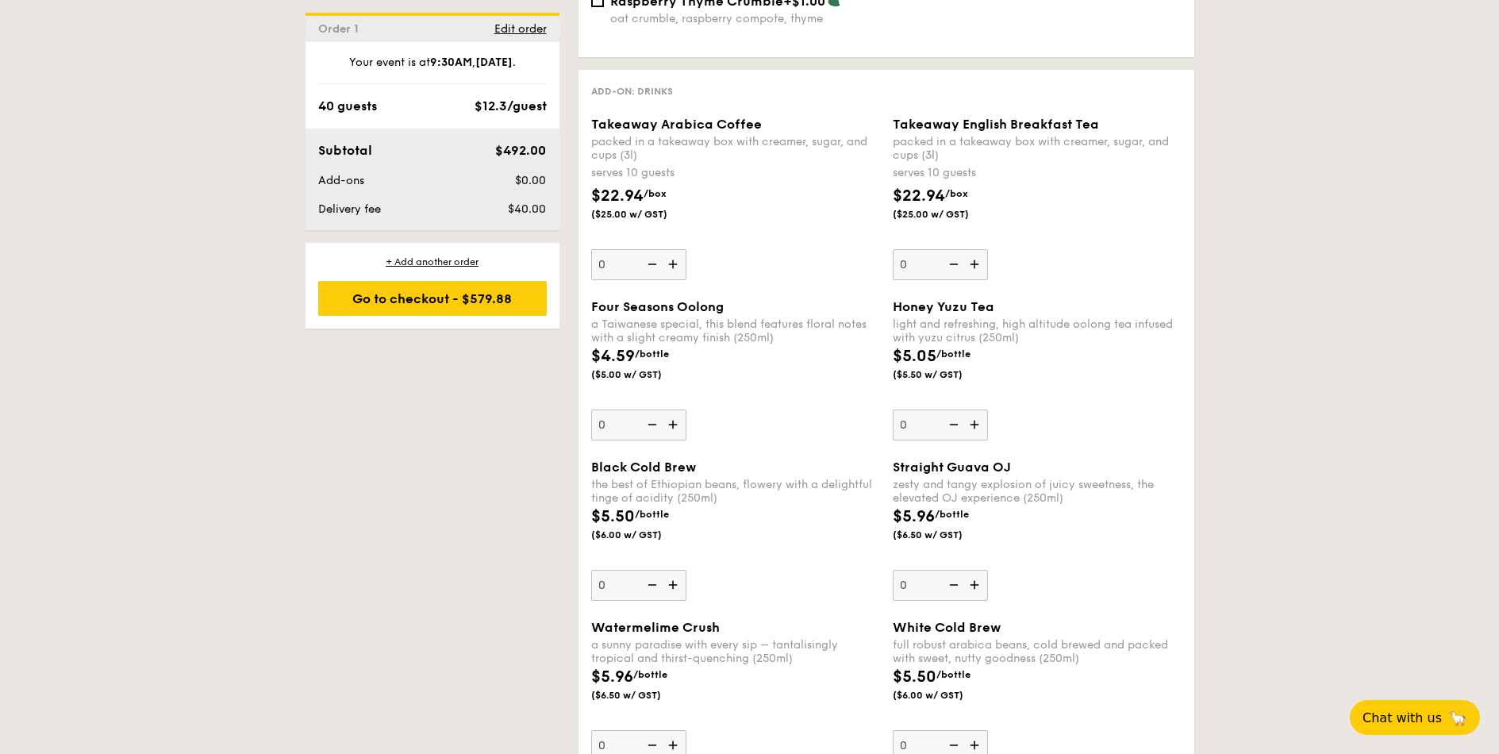
scroll to position [1904, 0]
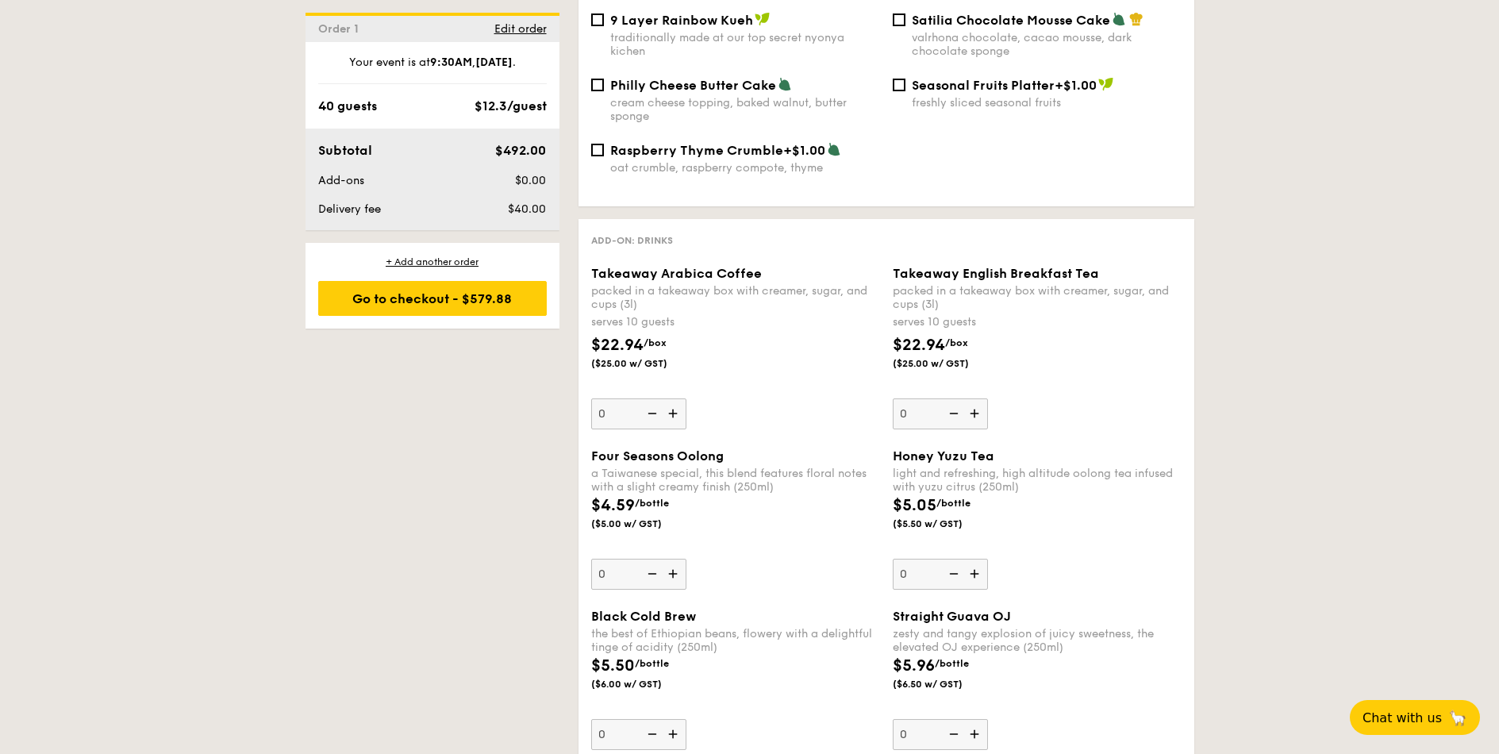
click at [672, 398] on img at bounding box center [675, 413] width 24 height 30
click at [672, 398] on input "0" at bounding box center [638, 413] width 95 height 31
type input "1"
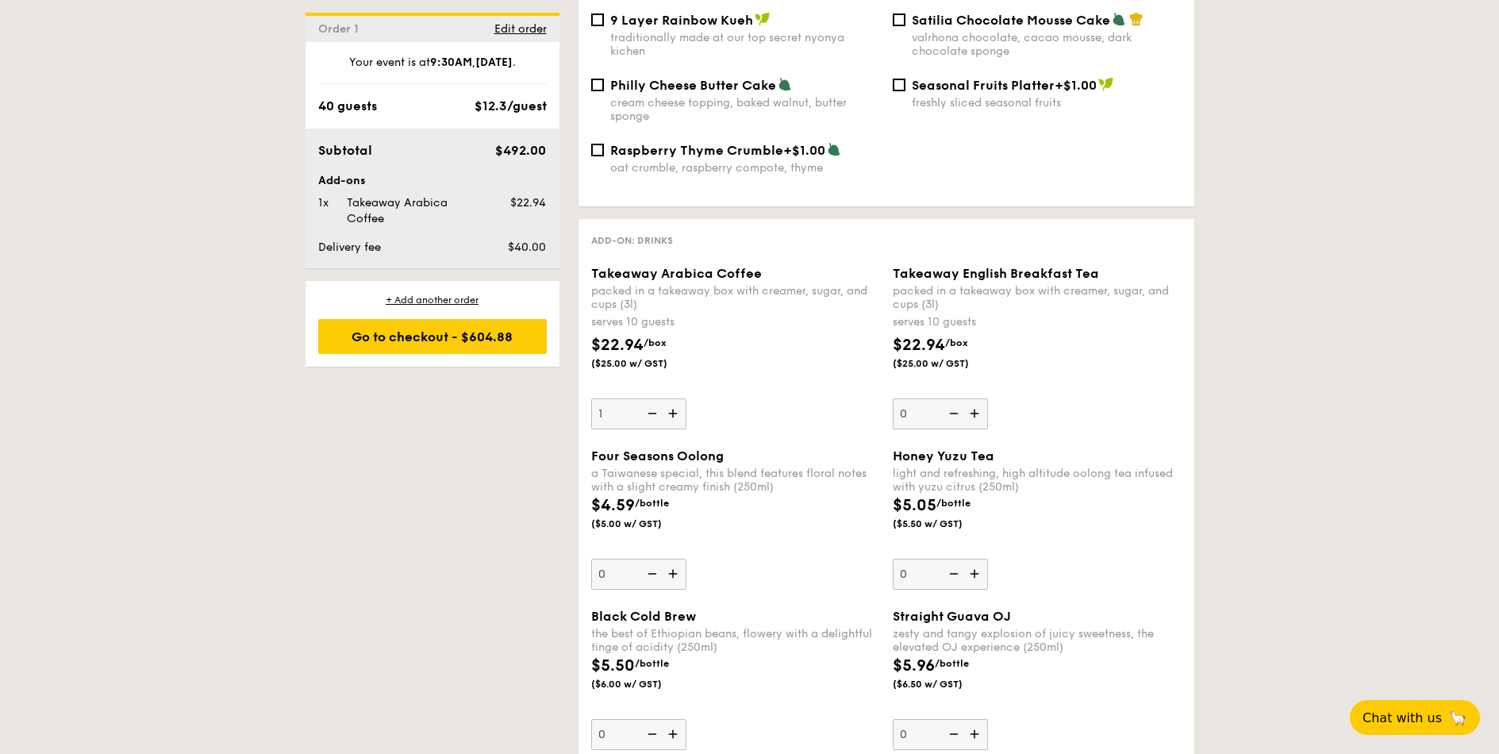
click at [971, 401] on img at bounding box center [976, 413] width 24 height 30
click at [971, 401] on input "0" at bounding box center [940, 413] width 95 height 31
type input "1"
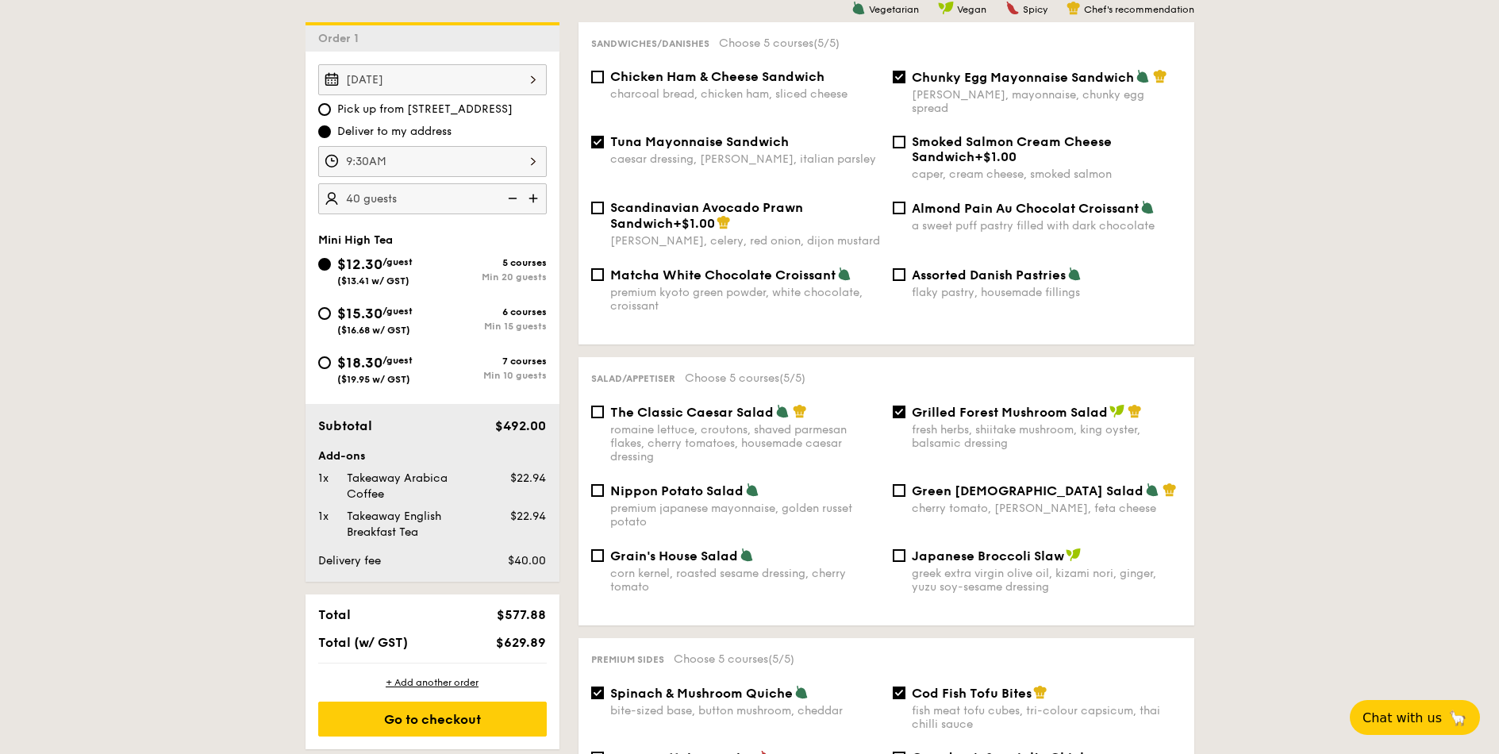
scroll to position [286, 0]
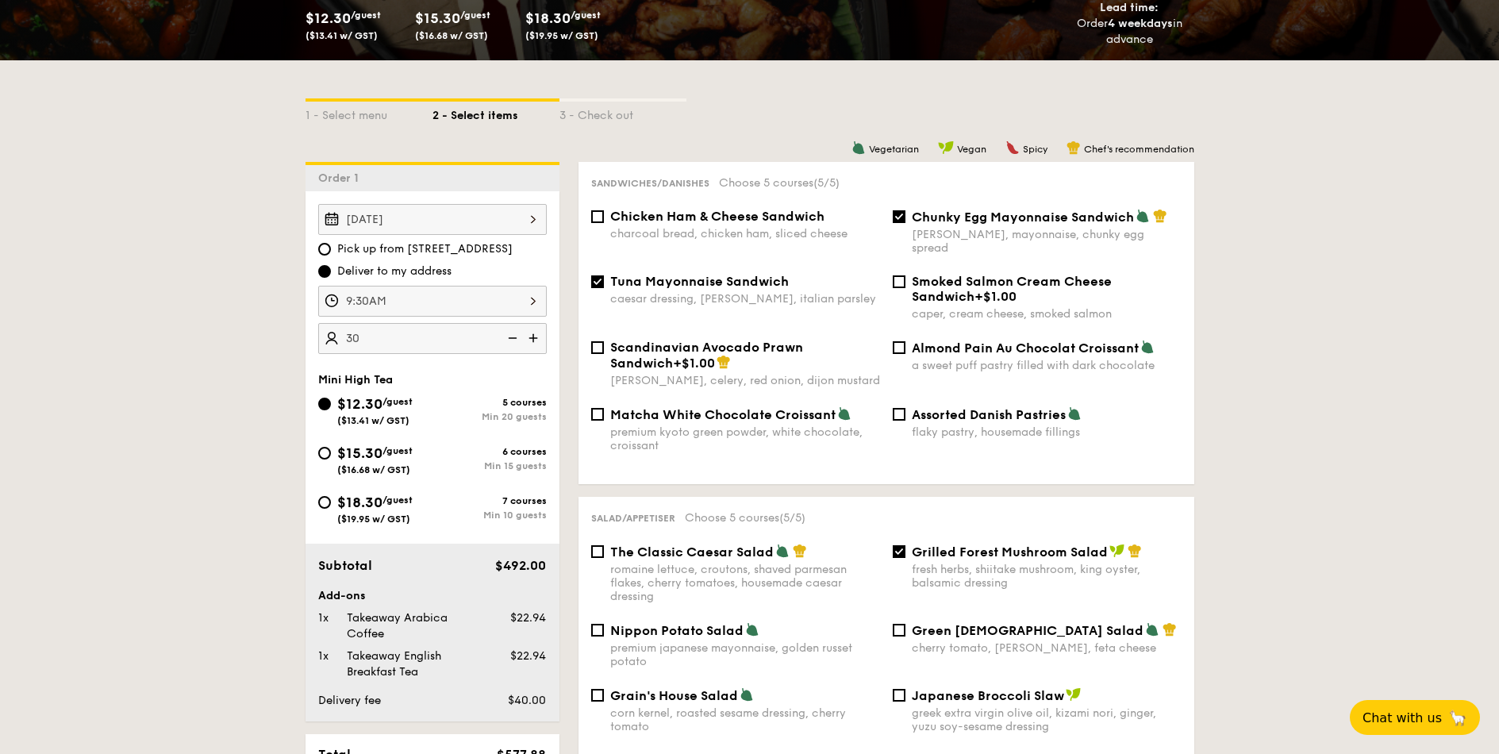
type input "30 guests"
click at [898, 545] on input "Grilled Forest Mushroom Salad fresh herbs, shiitake mushroom, king oyster, bals…" at bounding box center [899, 551] width 13 height 13
checkbox input "false"
click at [599, 216] on input "Chicken Ham & Cheese Sandwich charcoal bread, chicken ham, sliced cheese" at bounding box center [597, 216] width 13 height 13
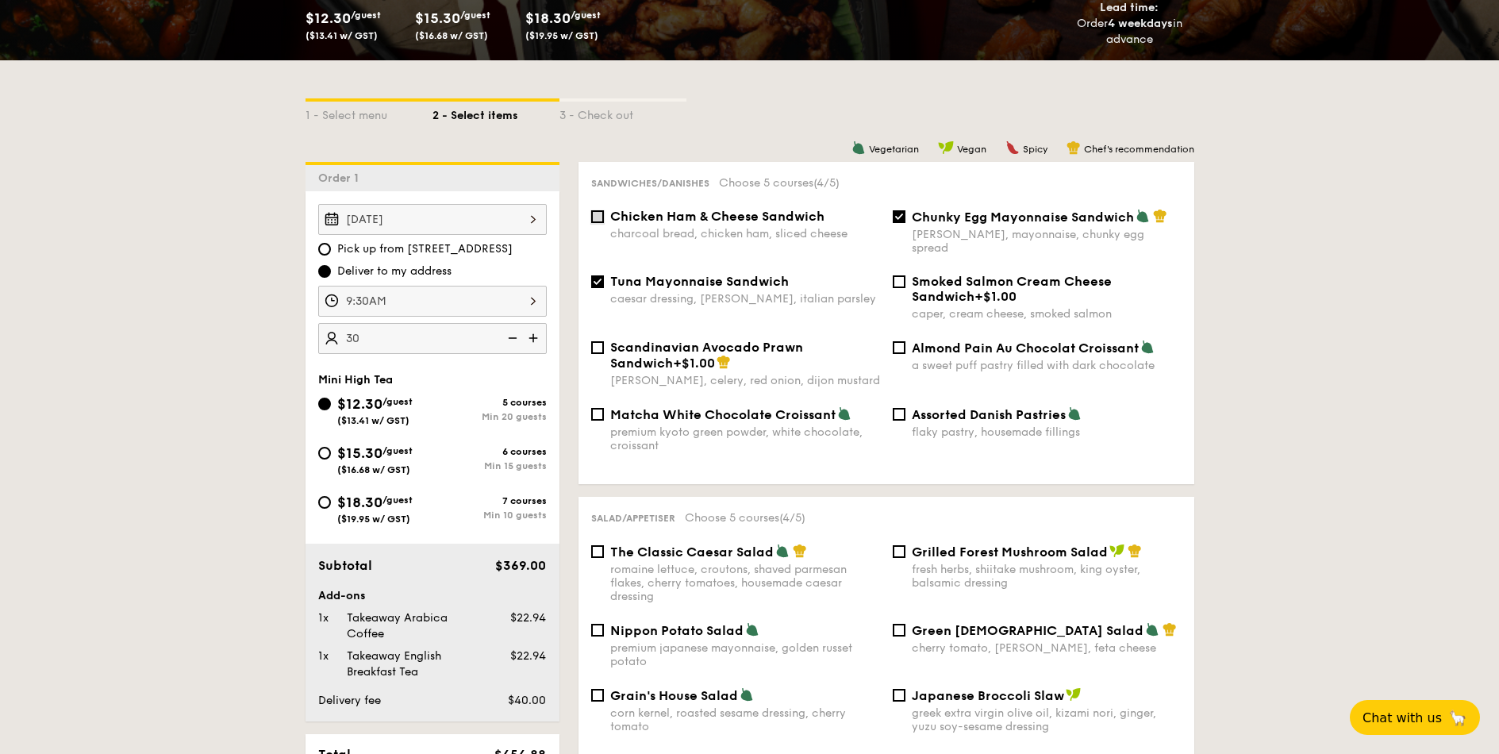
checkbox input "true"
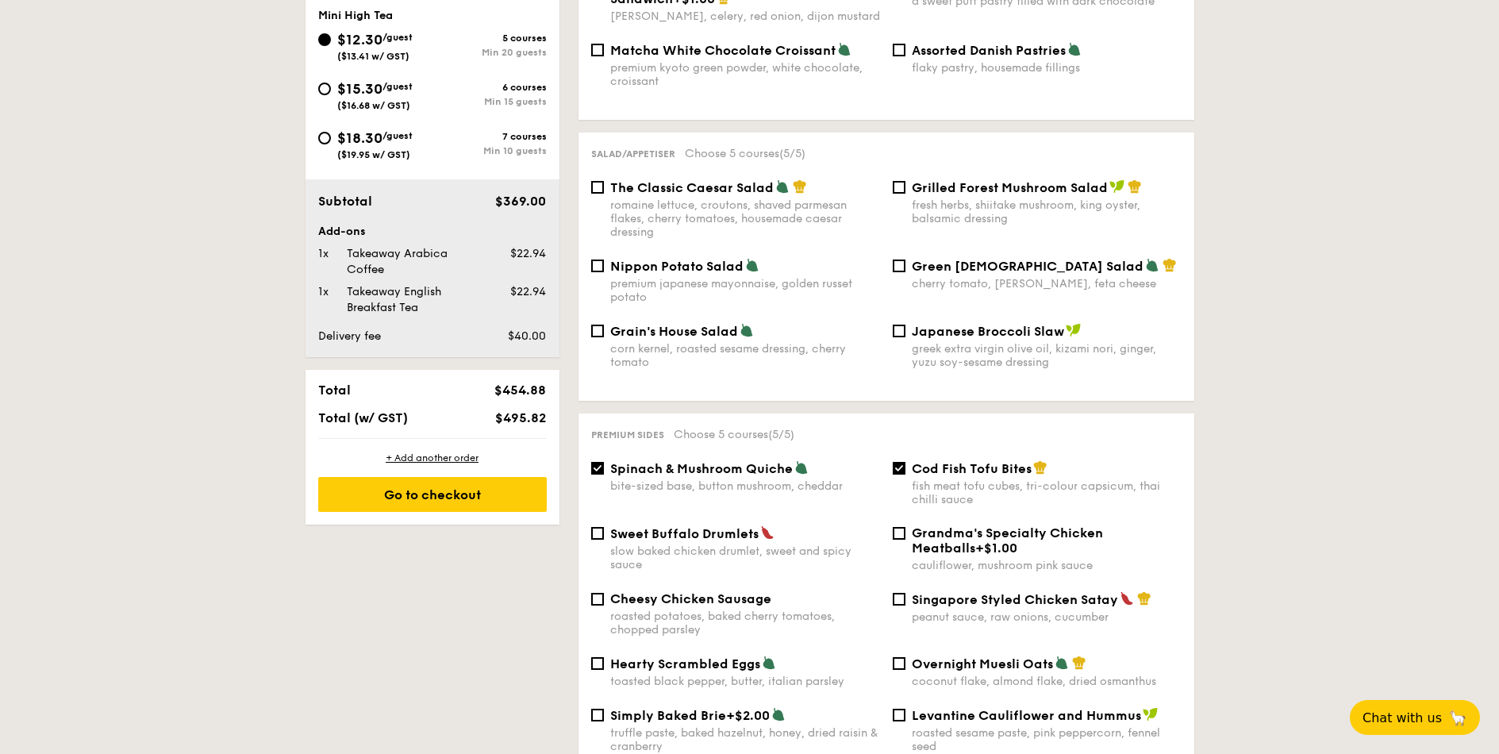
scroll to position [762, 0]
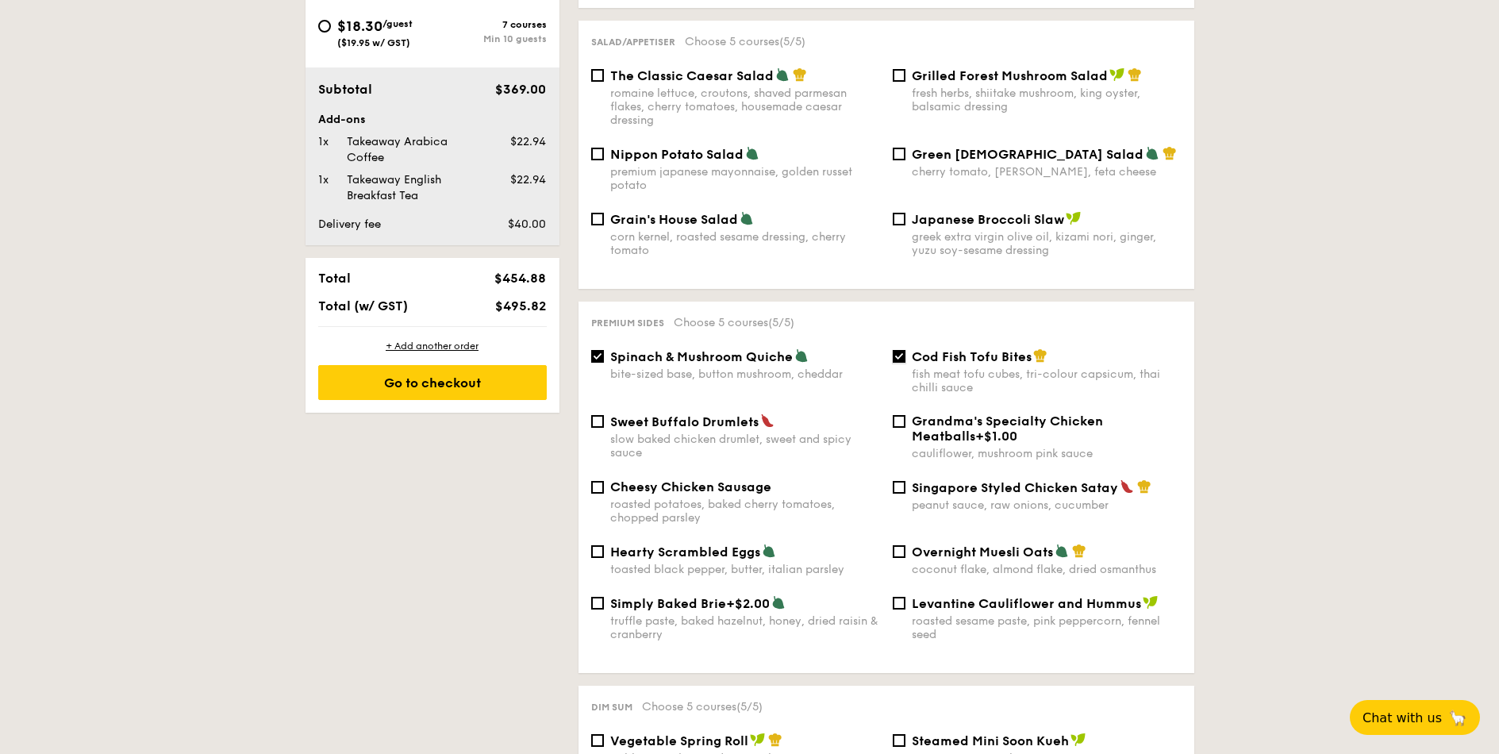
click at [894, 350] on input "Cod Fish Tofu Bites fish meat tofu cubes, tri-colour capsicum, thai chilli sauce" at bounding box center [899, 356] width 13 height 13
checkbox input "false"
click at [903, 545] on input "Overnight Muesli Oats coconut flake, almond flake, dried osmanthus" at bounding box center [899, 551] width 13 height 13
checkbox input "true"
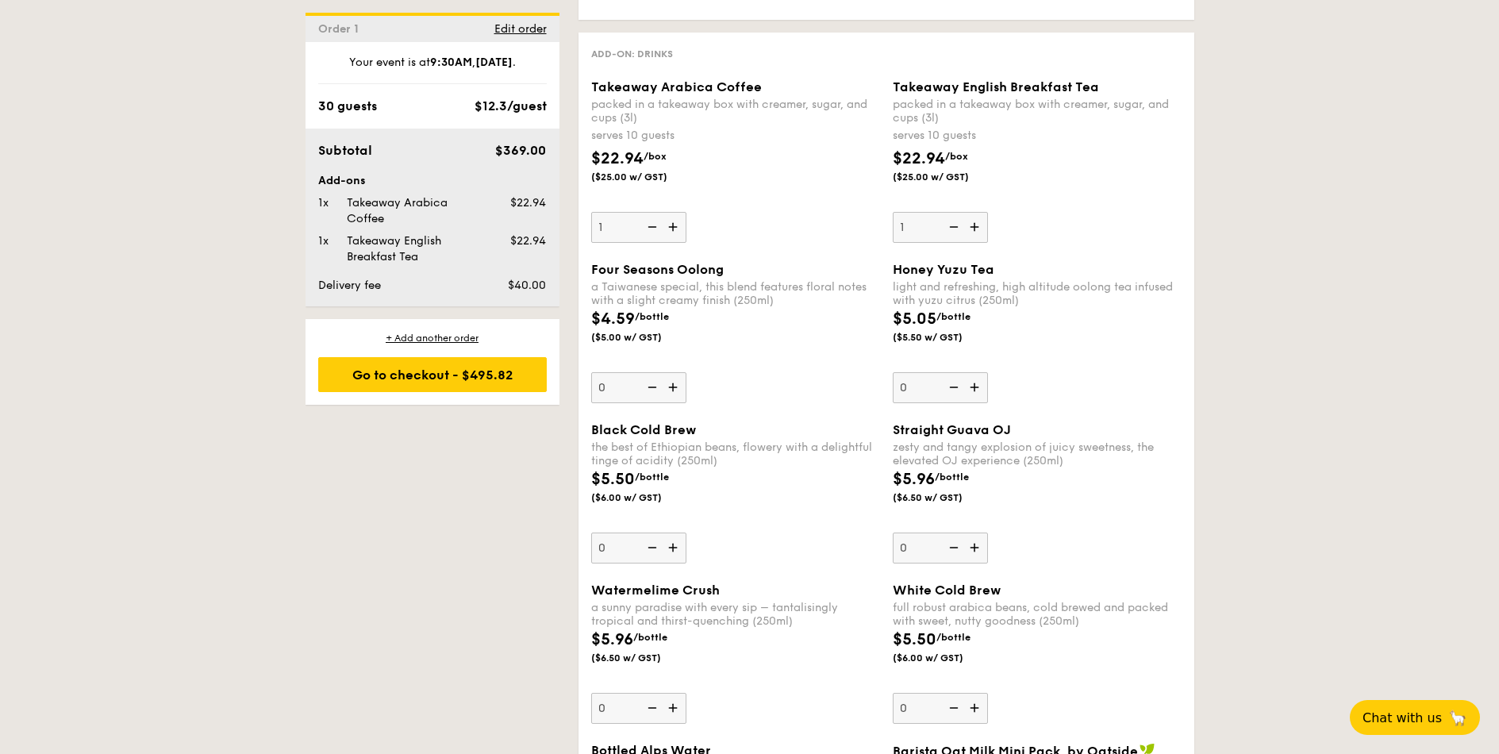
scroll to position [2095, 0]
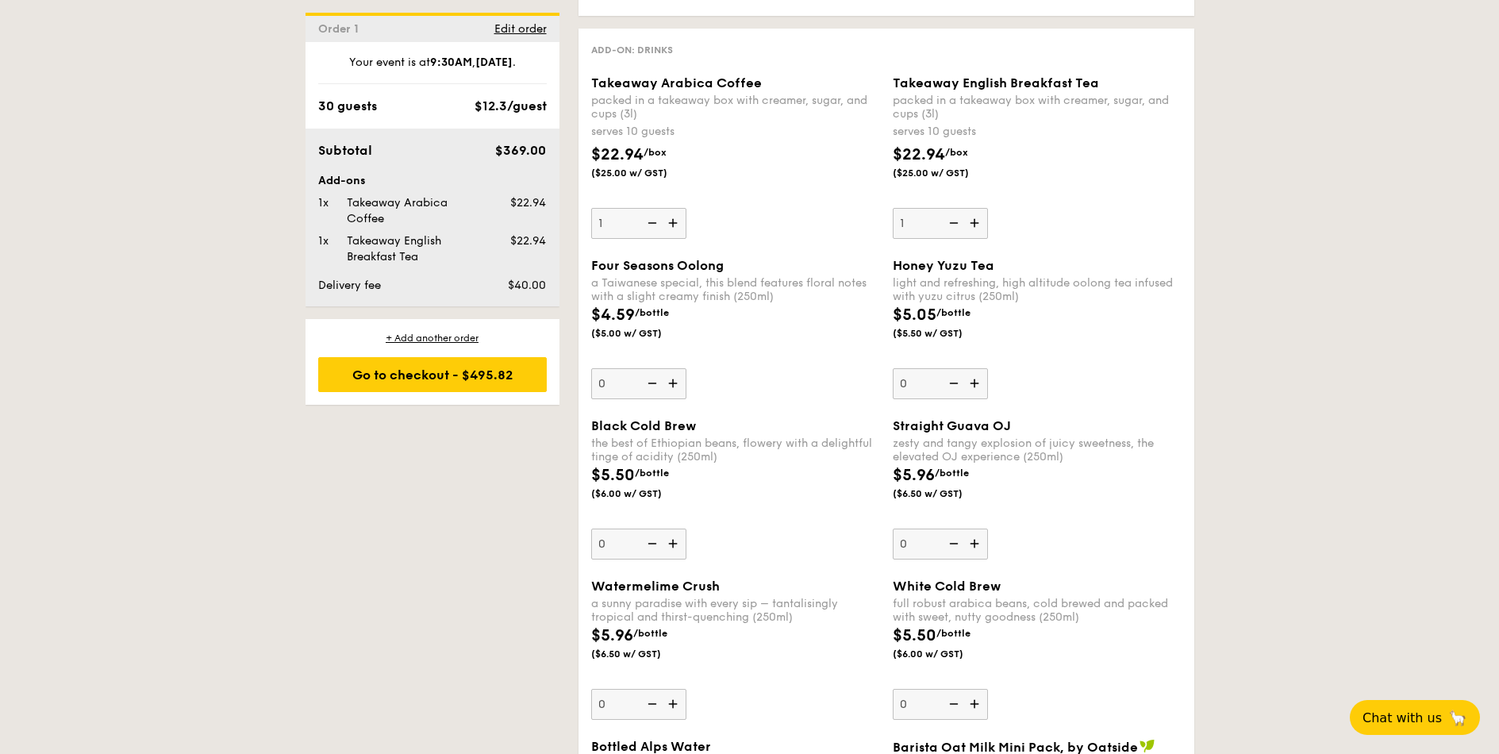
click at [671, 209] on img at bounding box center [675, 223] width 24 height 30
click at [671, 209] on input "1" at bounding box center [638, 223] width 95 height 31
type input "2"
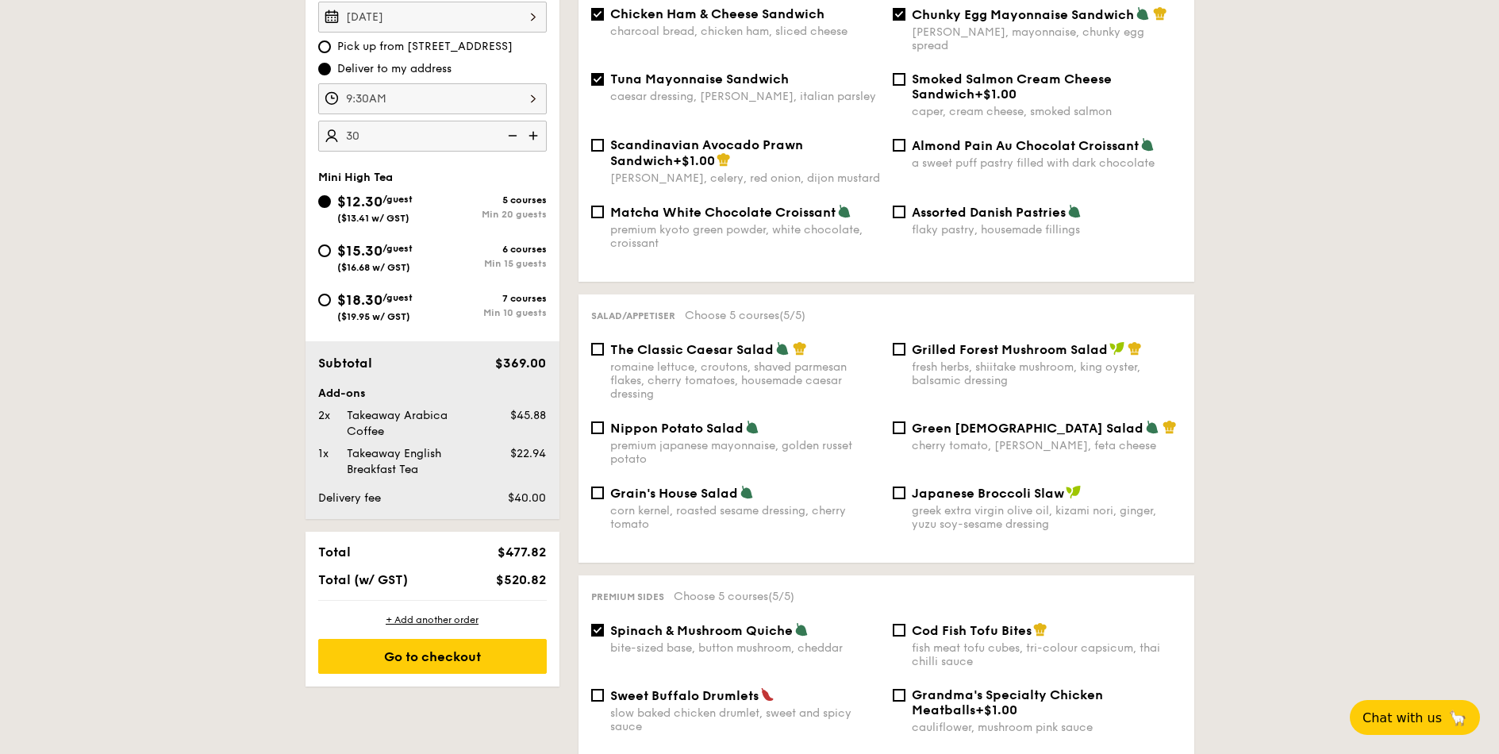
scroll to position [571, 0]
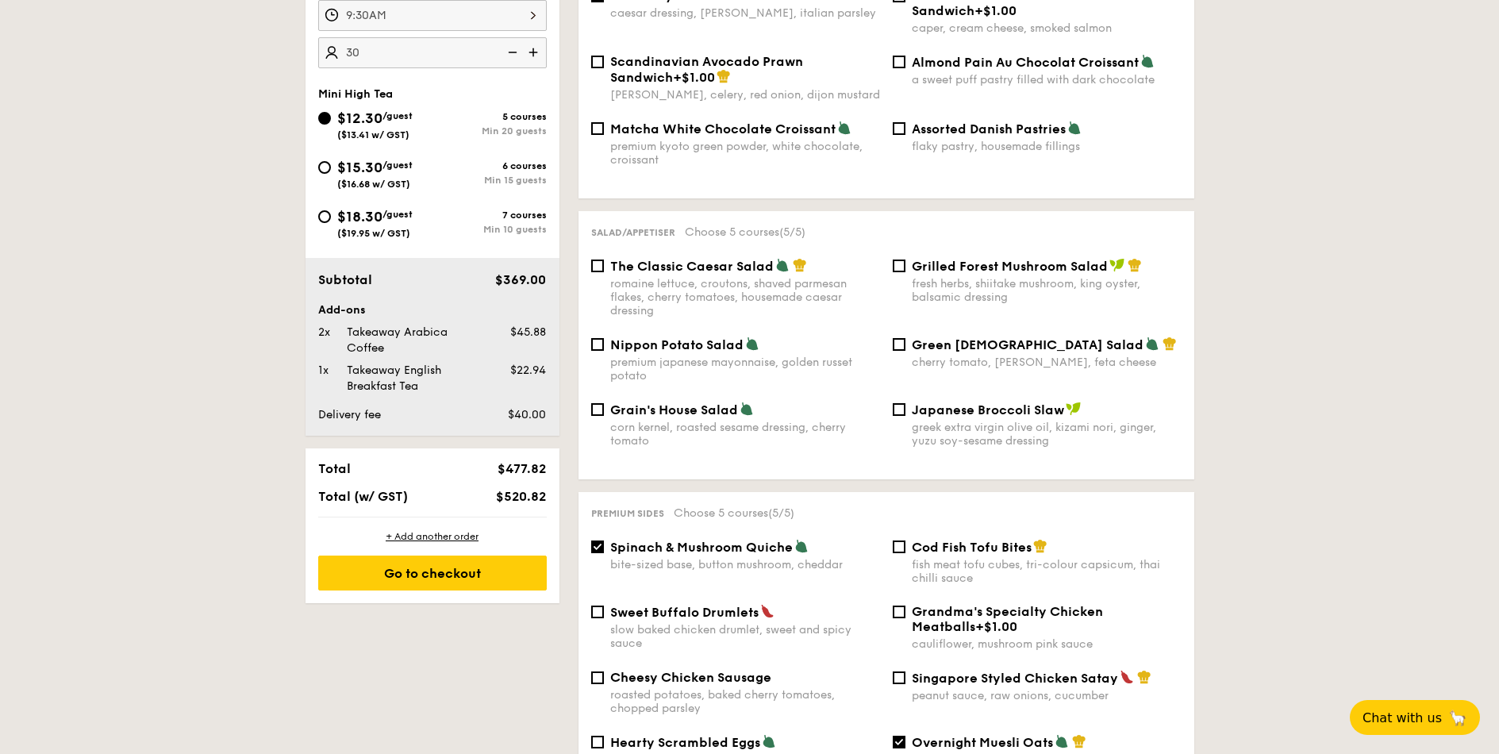
drag, startPoint x: 501, startPoint y: 289, endPoint x: 543, endPoint y: 283, distance: 41.6
click at [543, 283] on div "$369.00" at bounding box center [504, 280] width 97 height 19
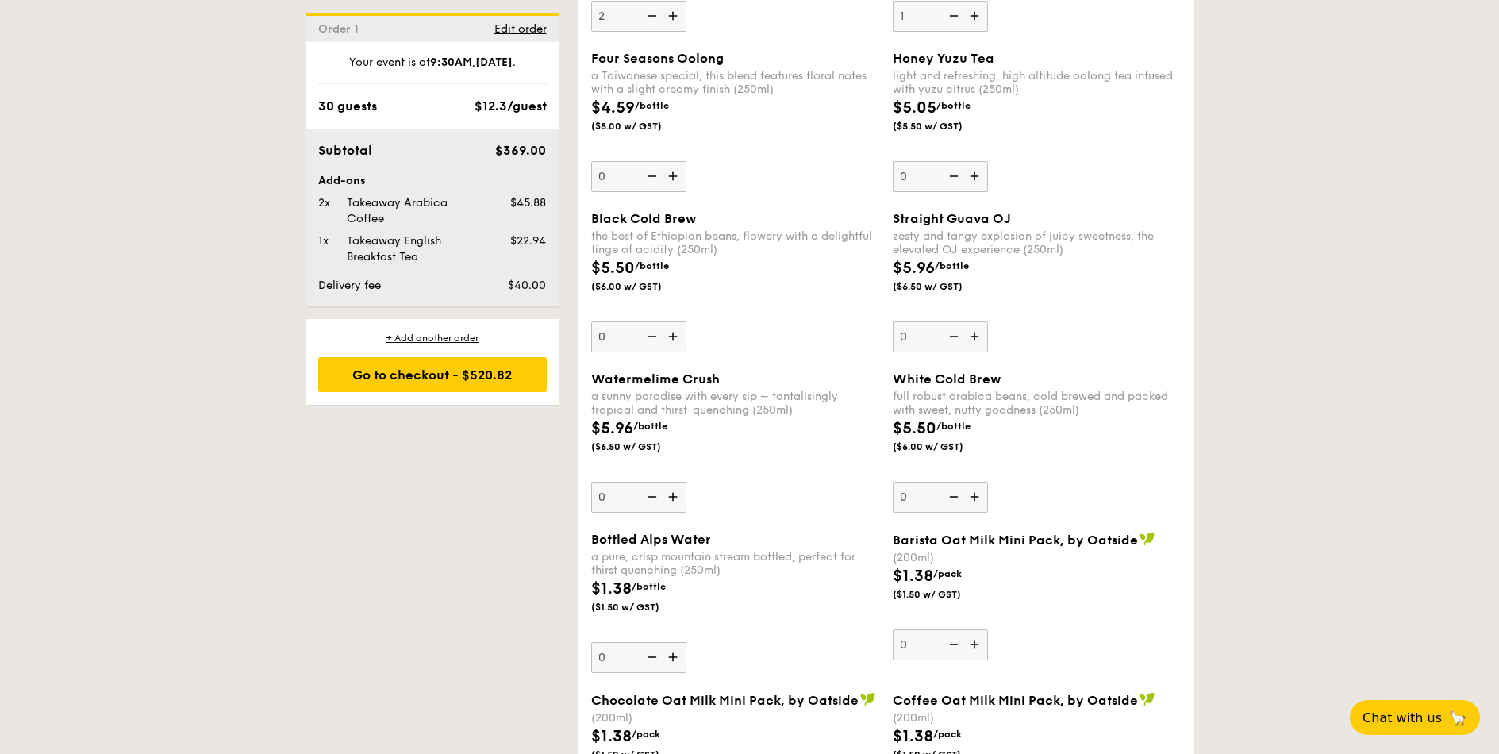
scroll to position [2288, 0]
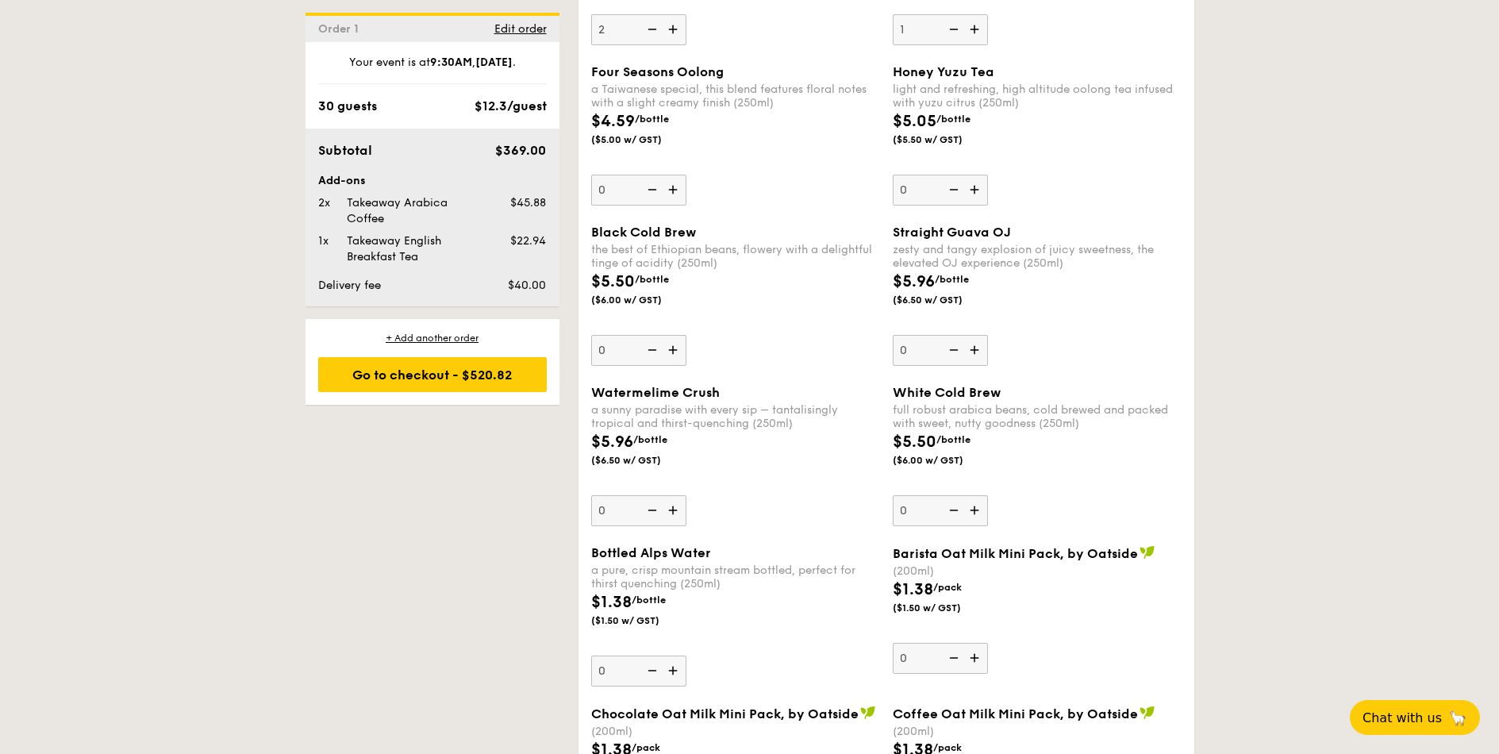
click at [497, 379] on div "Go to checkout - $520.82" at bounding box center [432, 374] width 229 height 35
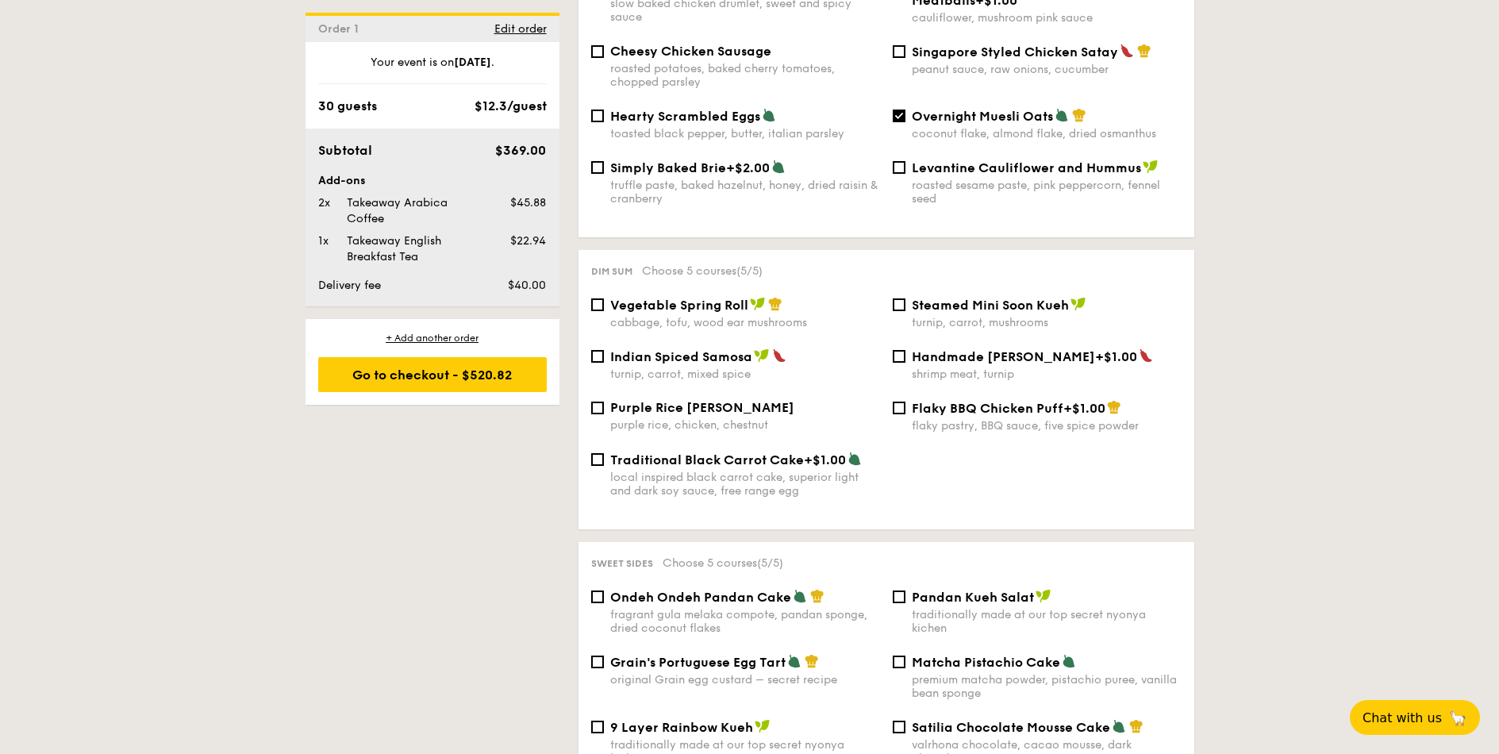
scroll to position [1428, 0]
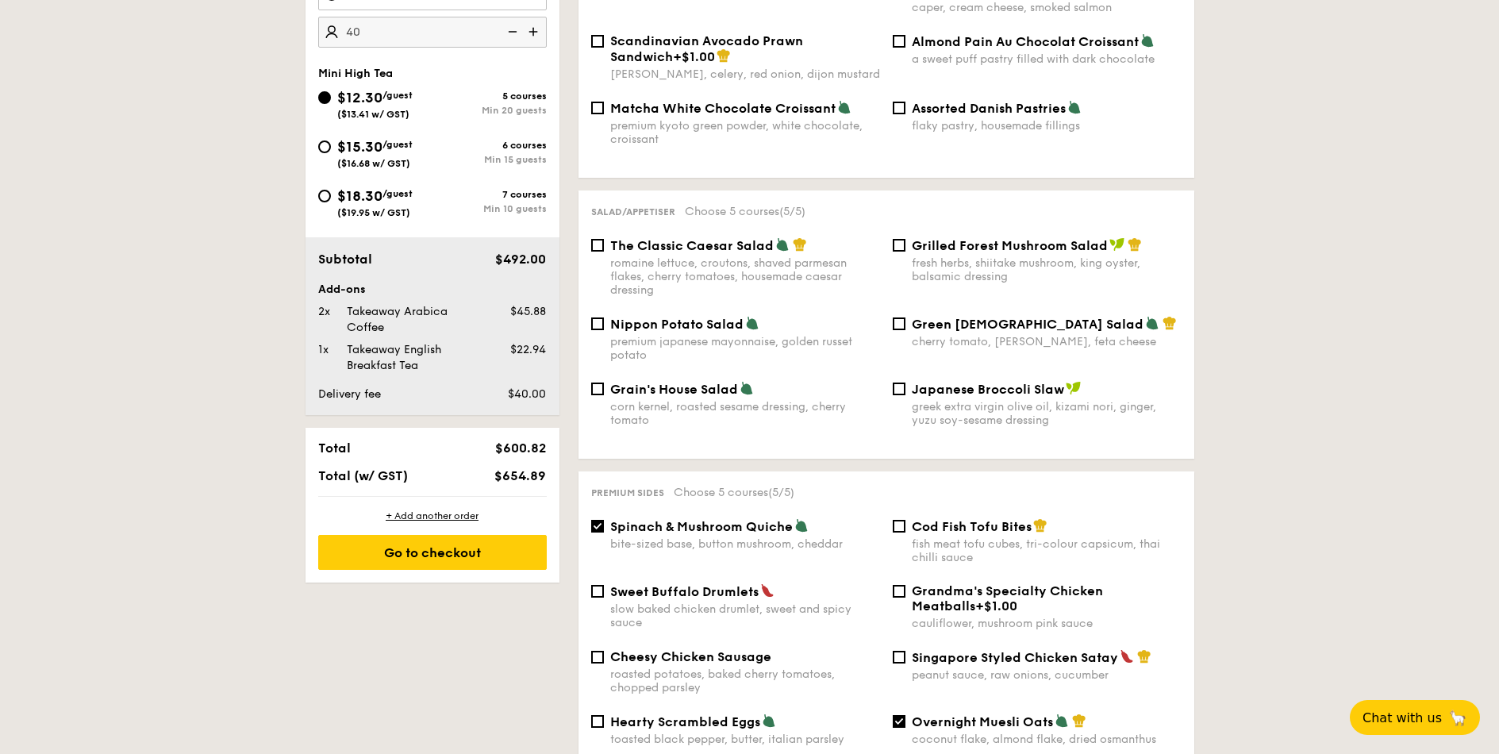
scroll to position [571, 0]
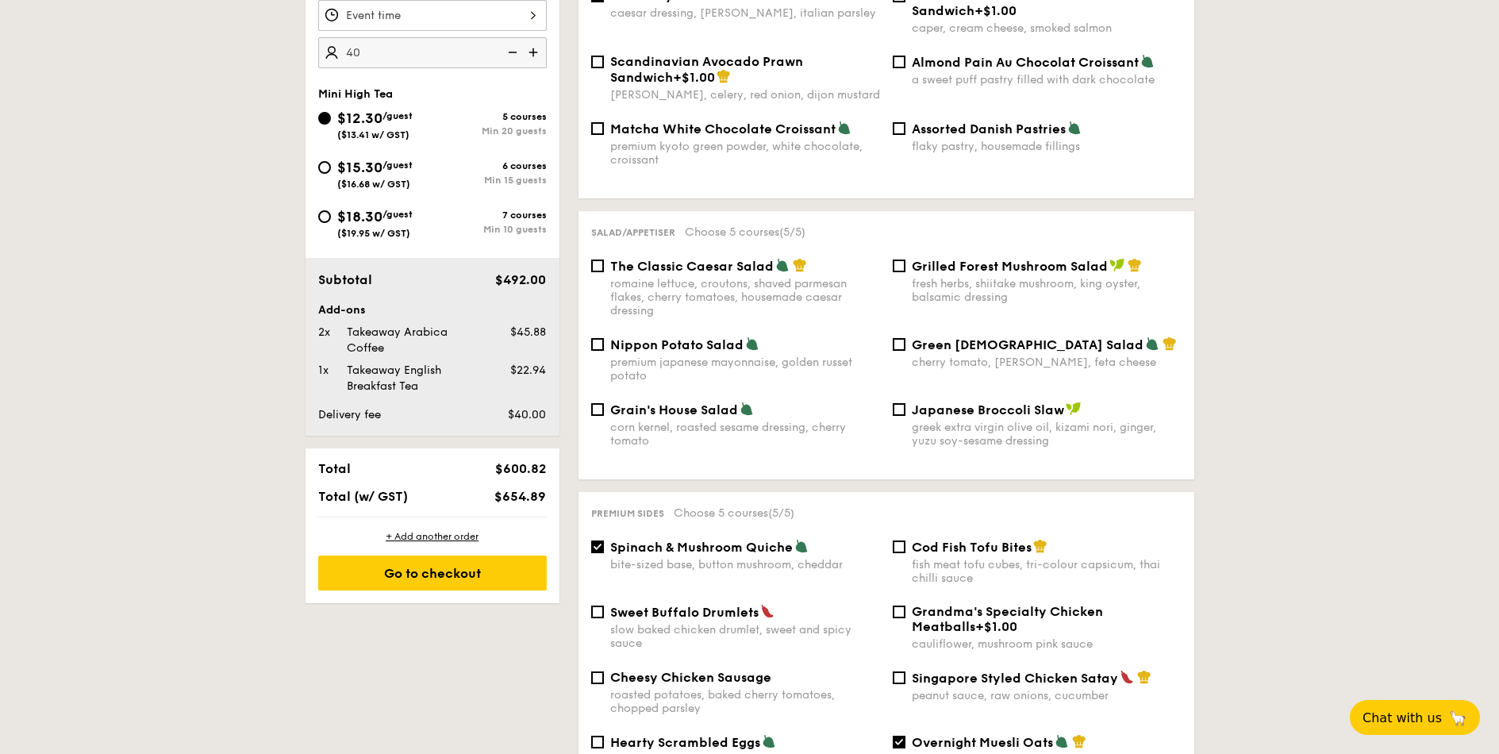
type input "40 guests"
